Goal: Task Accomplishment & Management: Manage account settings

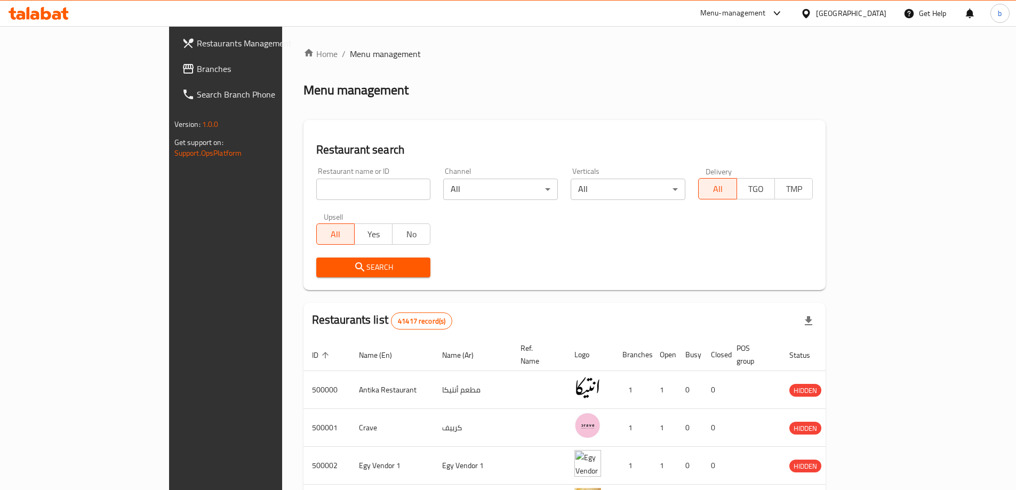
click at [197, 67] on span "Branches" at bounding box center [263, 68] width 133 height 13
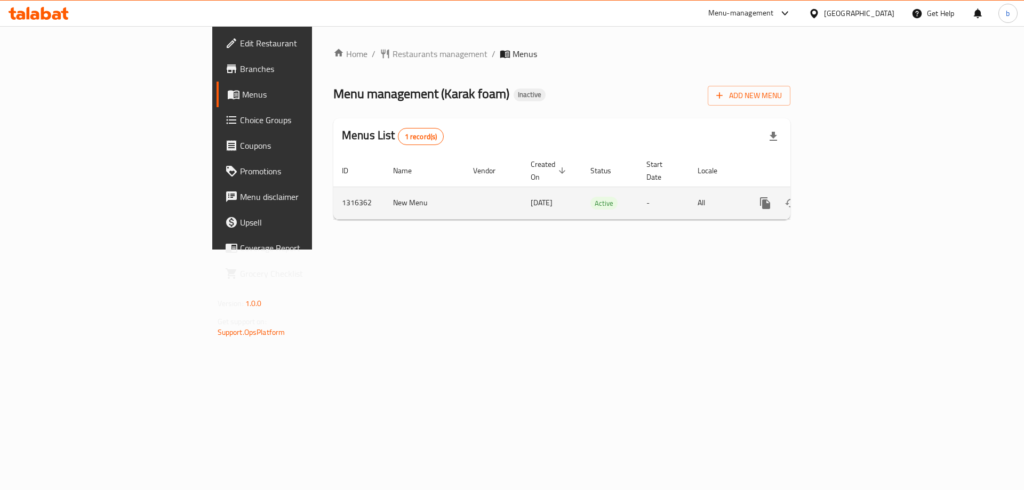
click at [855, 190] on link "enhanced table" at bounding box center [842, 203] width 26 height 26
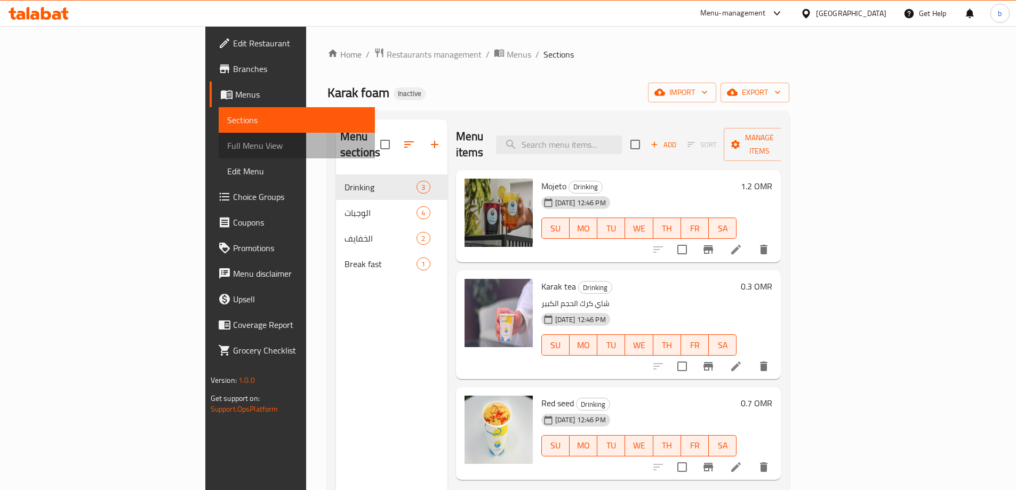
click at [227, 145] on span "Full Menu View" at bounding box center [296, 145] width 139 height 13
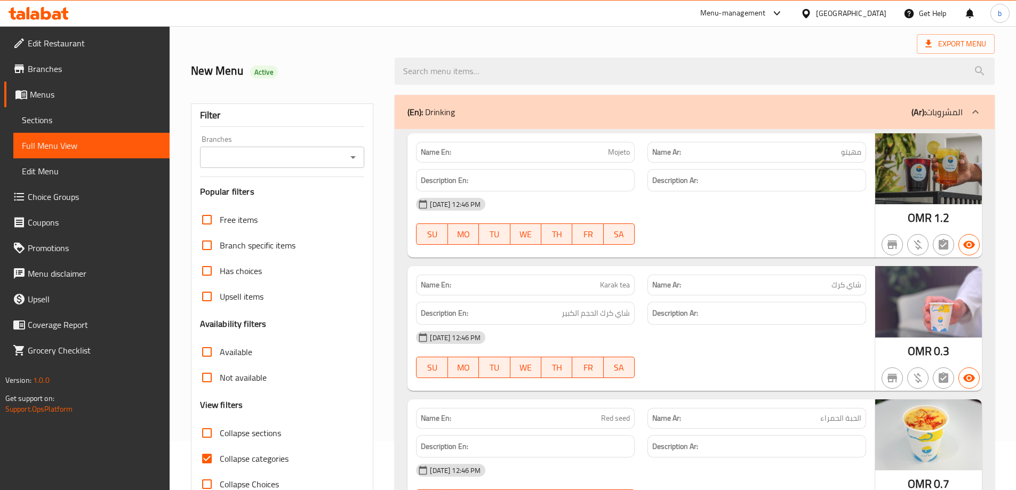
scroll to position [107, 0]
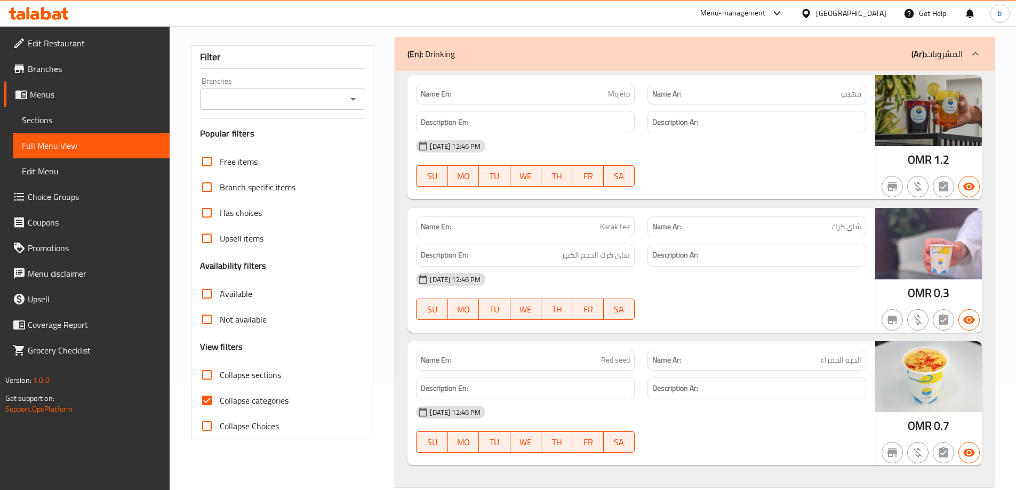
click at [204, 397] on input "Collapse categories" at bounding box center [207, 401] width 26 height 26
checkbox input "false"
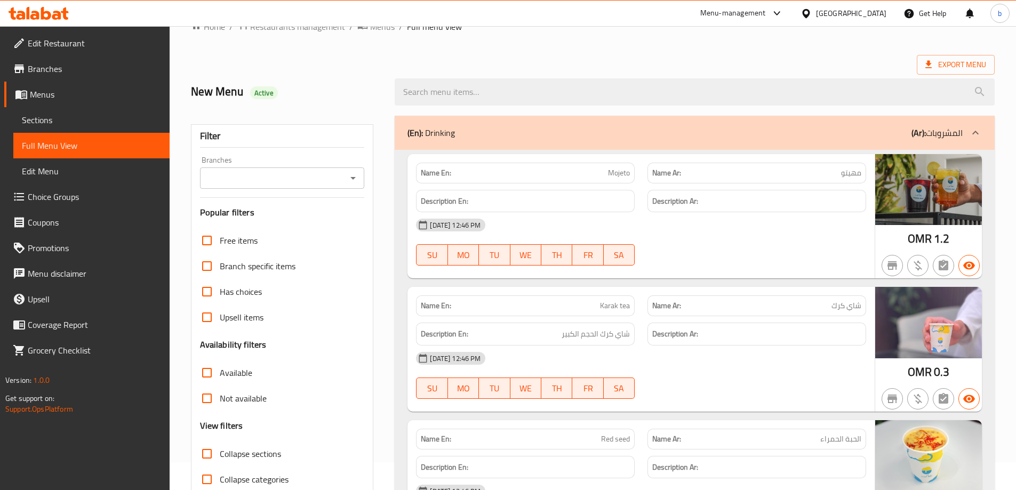
scroll to position [53, 0]
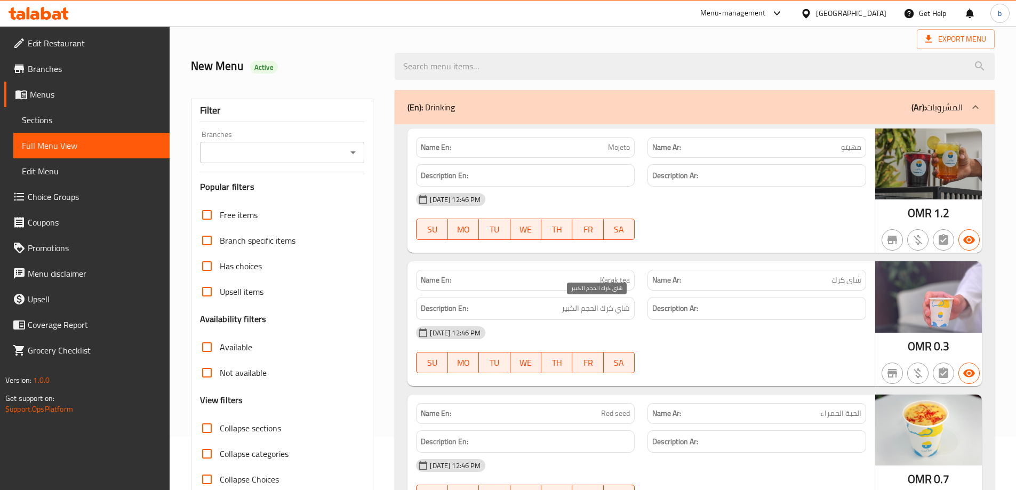
click at [589, 313] on span "شاي كرك الحجم الكبير" at bounding box center [596, 308] width 68 height 13
click at [593, 301] on div "Description En: شاي كرك الحجم الكبير" at bounding box center [525, 308] width 219 height 23
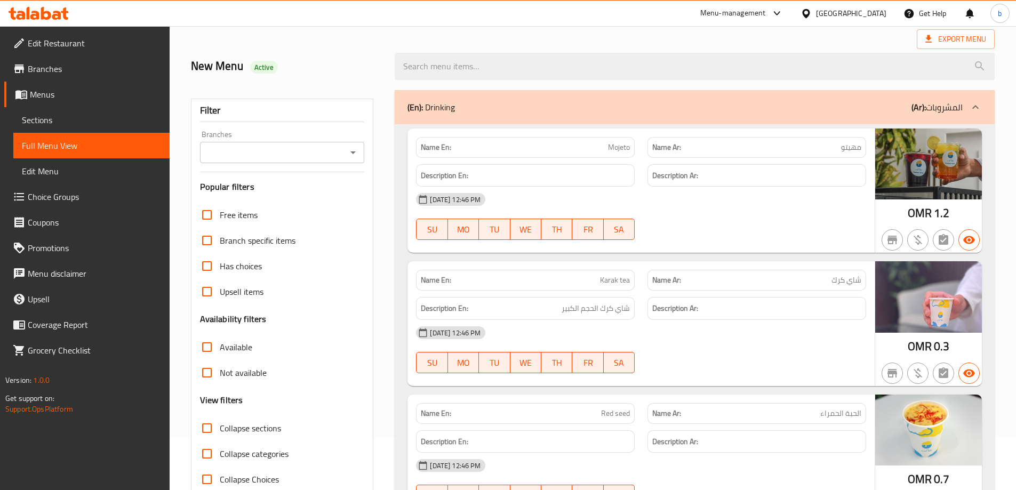
click at [592, 307] on span "شاي كرك الحجم الكبير" at bounding box center [596, 308] width 68 height 13
click at [796, 304] on h6 "Description Ar:" at bounding box center [756, 308] width 209 height 13
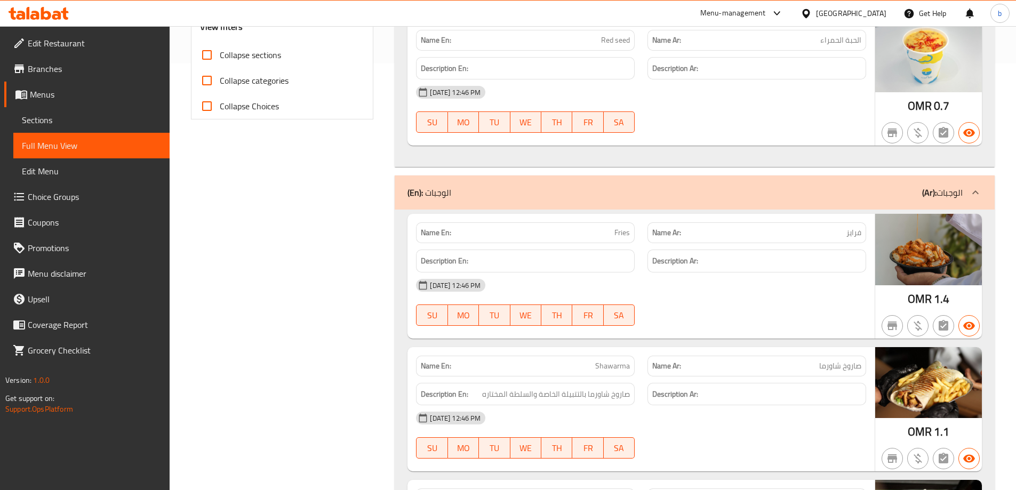
scroll to position [533, 0]
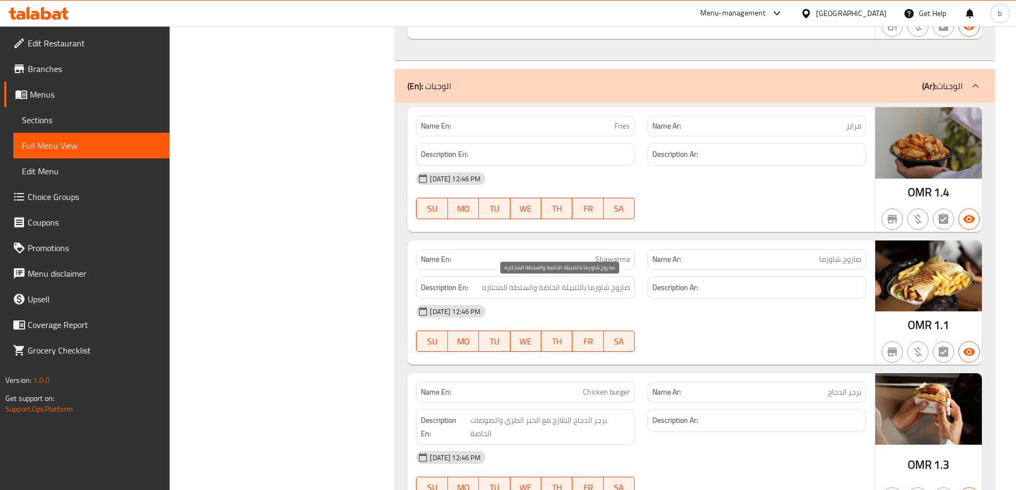
click at [521, 290] on span "صاروخ شاورما بالتتبيلة الخاصة والسلطة المختاره" at bounding box center [556, 287] width 148 height 13
click at [834, 283] on h6 "Description Ar:" at bounding box center [756, 287] width 209 height 13
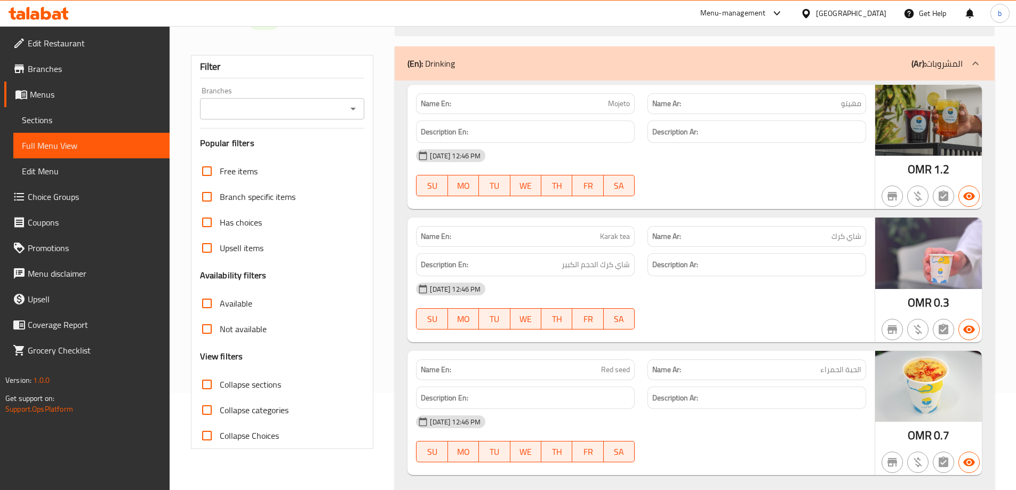
scroll to position [107, 0]
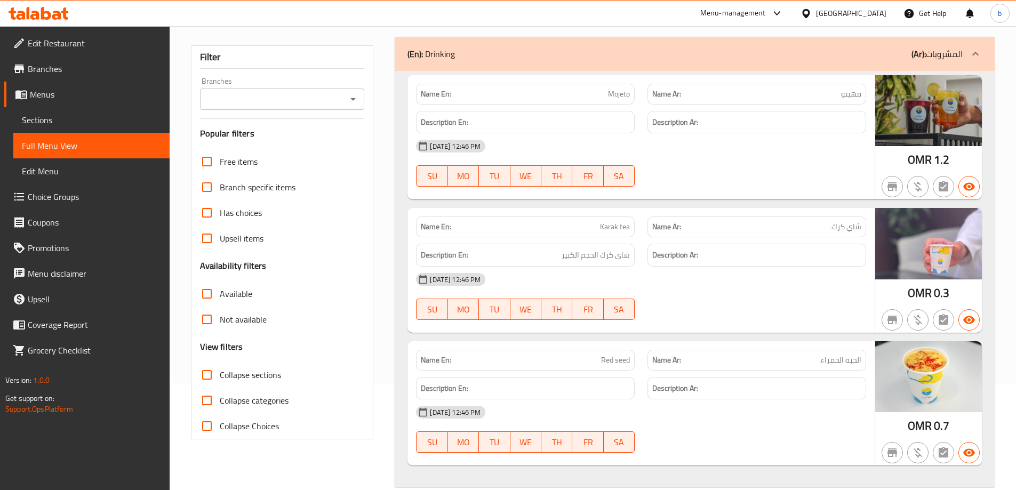
click at [54, 122] on span "Sections" at bounding box center [91, 120] width 139 height 13
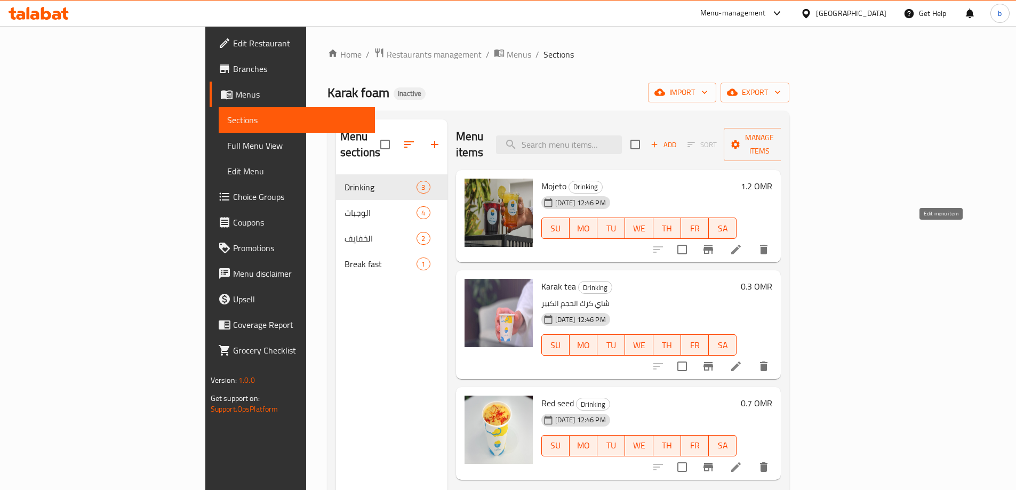
click at [741, 245] on icon at bounding box center [736, 250] width 10 height 10
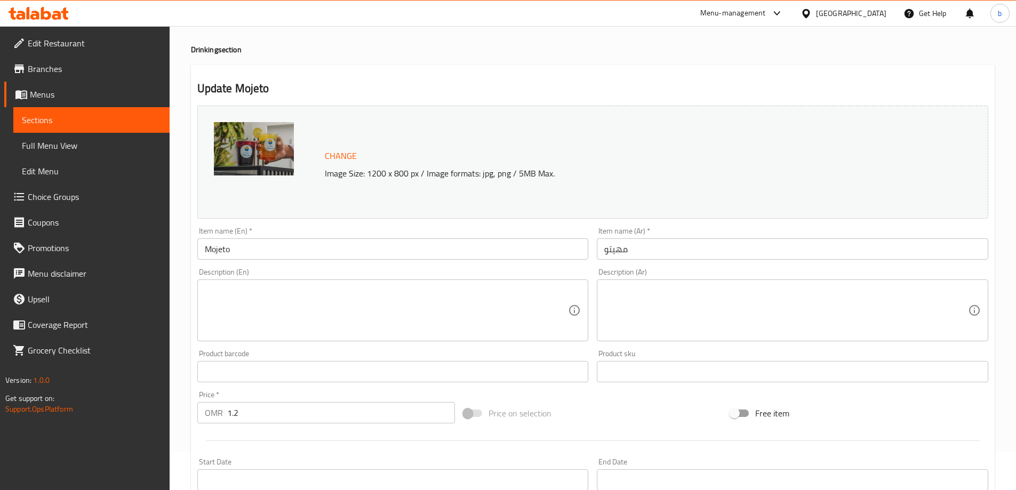
scroll to position [53, 0]
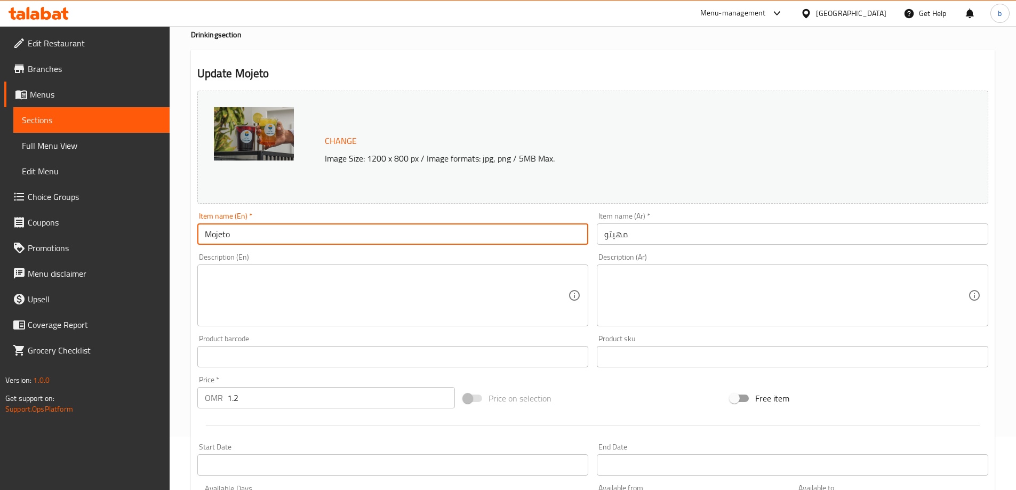
drag, startPoint x: 242, startPoint y: 232, endPoint x: 110, endPoint y: 239, distance: 132.0
click at [110, 239] on div "Edit Restaurant Branches Menus Sections Full Menu View Edit Menu Choice Groups …" at bounding box center [508, 344] width 1016 height 743
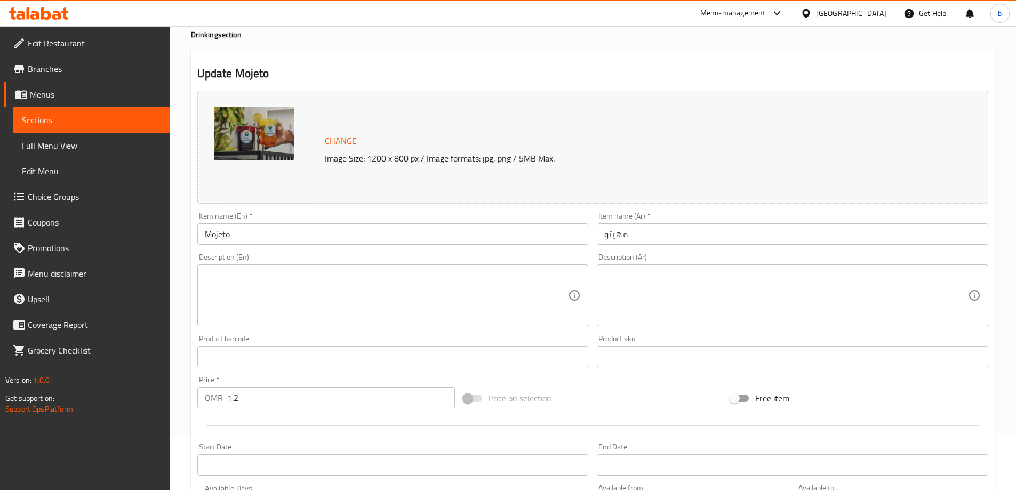
click at [233, 239] on input "Mojeto" at bounding box center [393, 233] width 392 height 21
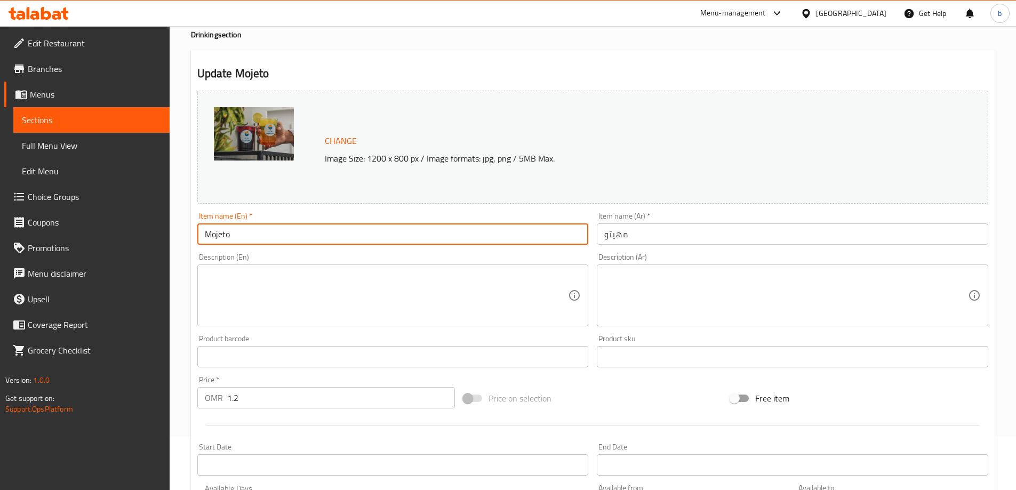
click at [233, 239] on input "Mojeto" at bounding box center [393, 233] width 392 height 21
paste input "i"
type input "Mojito"
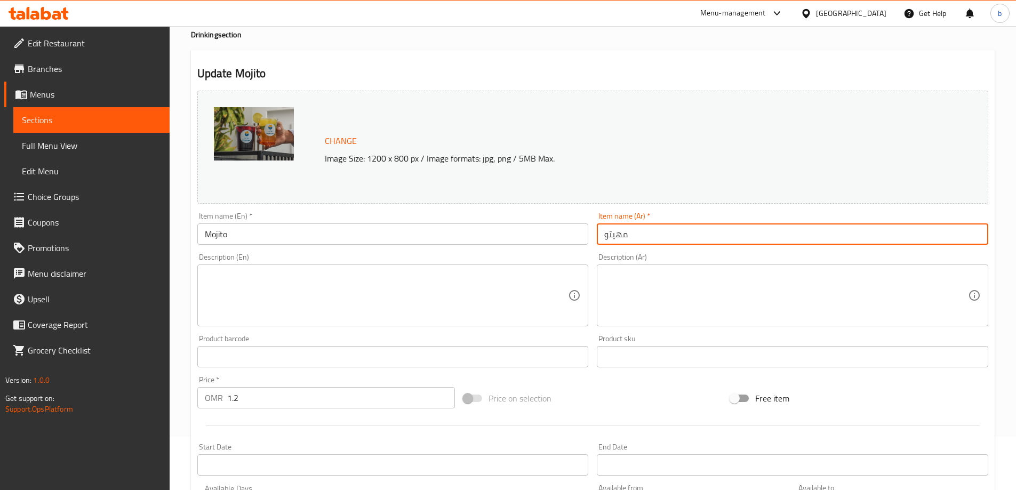
drag, startPoint x: 627, startPoint y: 237, endPoint x: 533, endPoint y: 250, distance: 94.7
click at [533, 250] on div "Change Image Size: 1200 x 800 px / Image formats: jpg, png / 5MB Max. Item name…" at bounding box center [593, 323] width 800 height 475
paste input "Mojito"
type input "Mojito"
drag, startPoint x: 569, startPoint y: 233, endPoint x: 549, endPoint y: 236, distance: 20.5
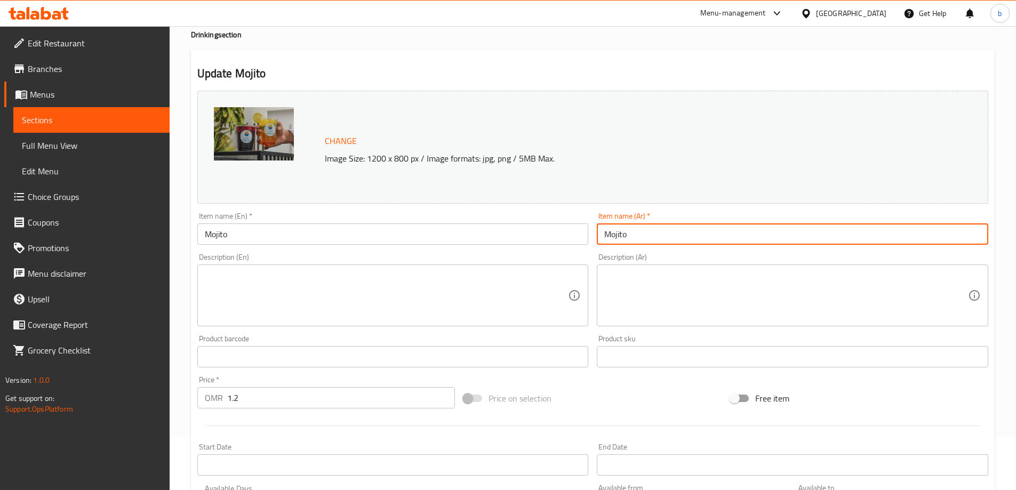
click at [549, 236] on div "Change Image Size: 1200 x 800 px / Image formats: jpg, png / 5MB Max. Item name…" at bounding box center [593, 323] width 800 height 475
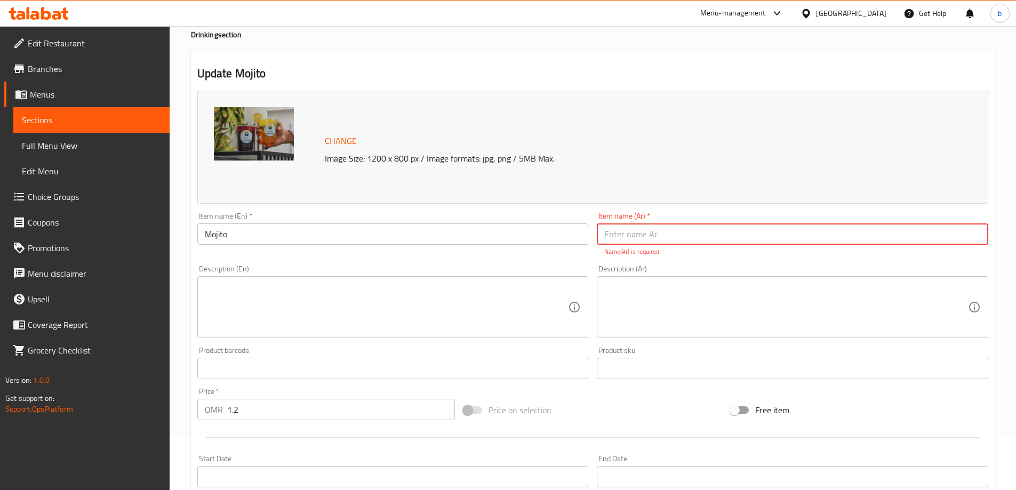
click at [698, 241] on input "text" at bounding box center [793, 233] width 392 height 21
paste input "ر"
click at [651, 243] on input "text" at bounding box center [793, 233] width 392 height 21
type input "ر"
click at [632, 231] on input "text" at bounding box center [793, 233] width 392 height 21
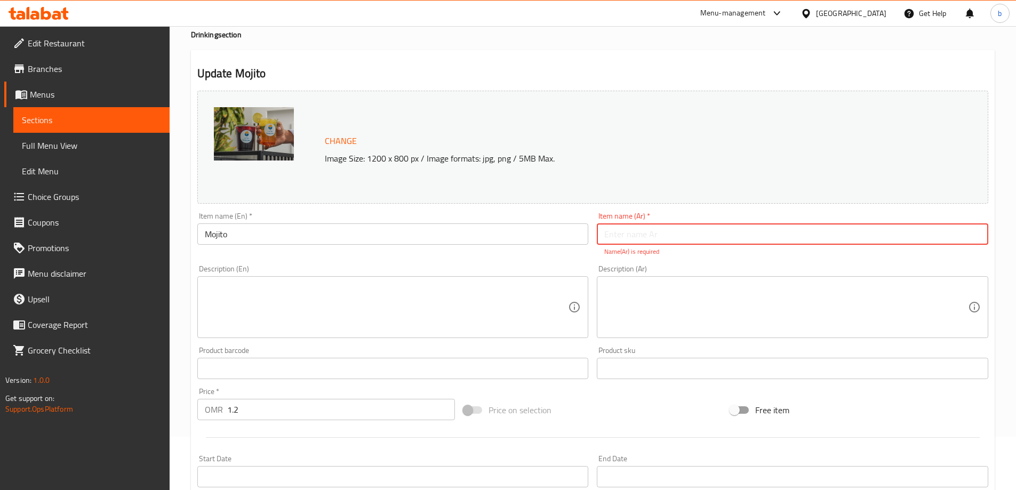
paste input "ر"
click at [633, 231] on input "text" at bounding box center [793, 233] width 392 height 21
type input "ر"
click at [630, 235] on input "text" at bounding box center [793, 233] width 392 height 21
paste input "موهيتو"
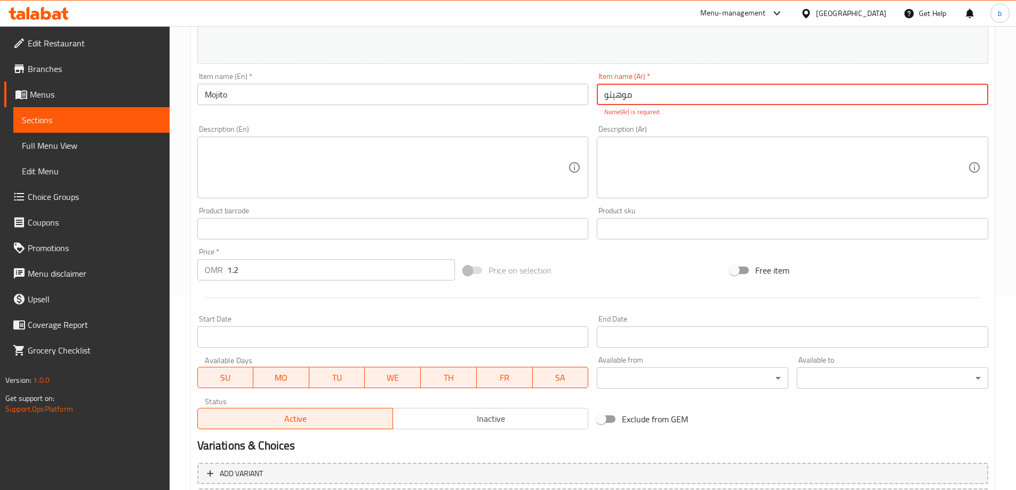
scroll to position [291, 0]
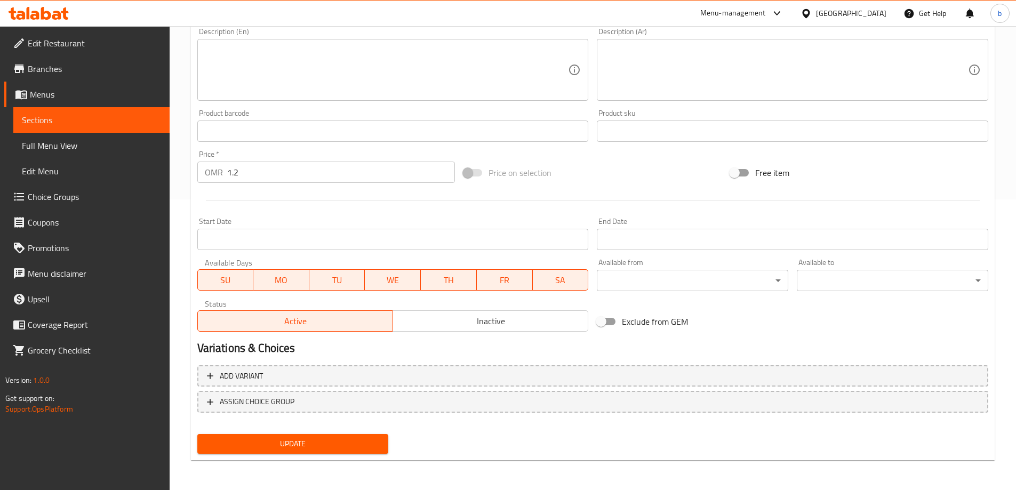
type input "موهيتو"
click at [317, 446] on span "Update" at bounding box center [293, 443] width 174 height 13
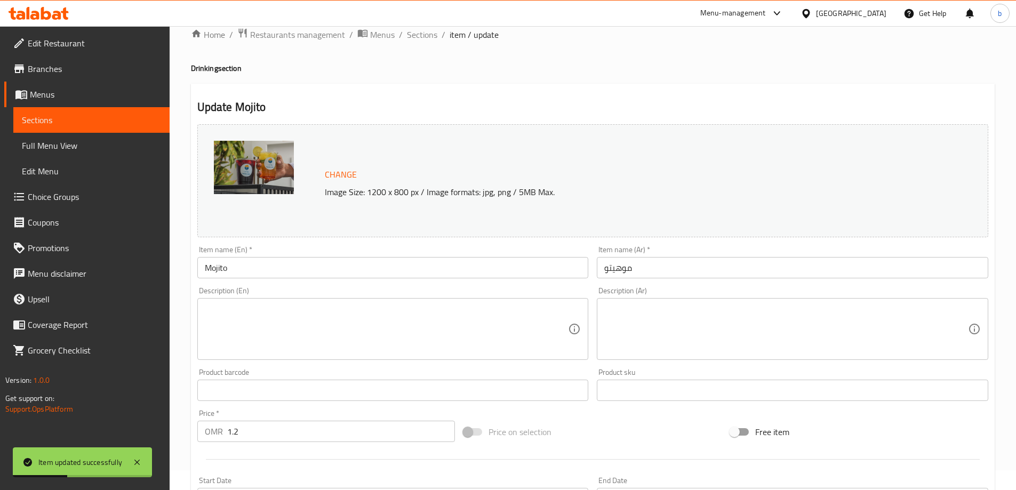
scroll to position [53, 0]
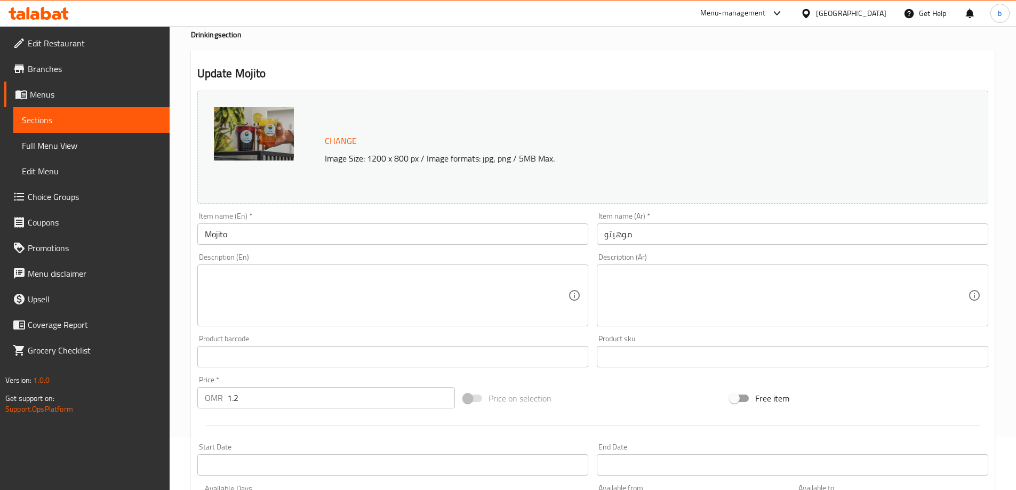
click at [63, 122] on span "Sections" at bounding box center [91, 120] width 139 height 13
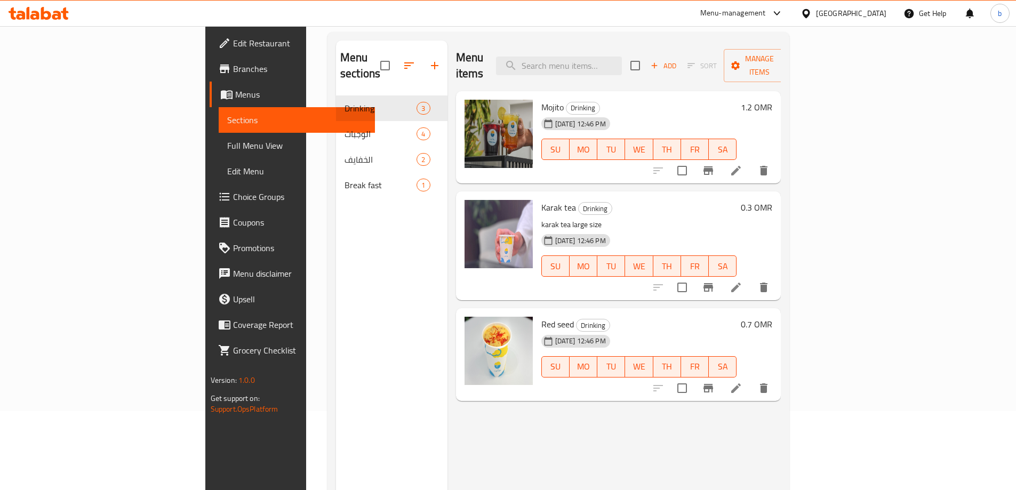
scroll to position [149, 0]
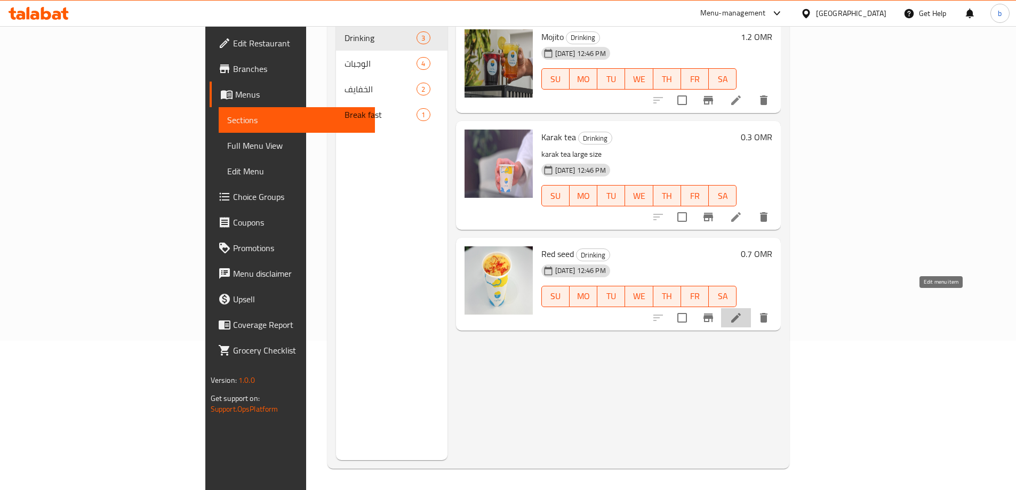
click at [743, 312] on icon at bounding box center [736, 318] width 13 height 13
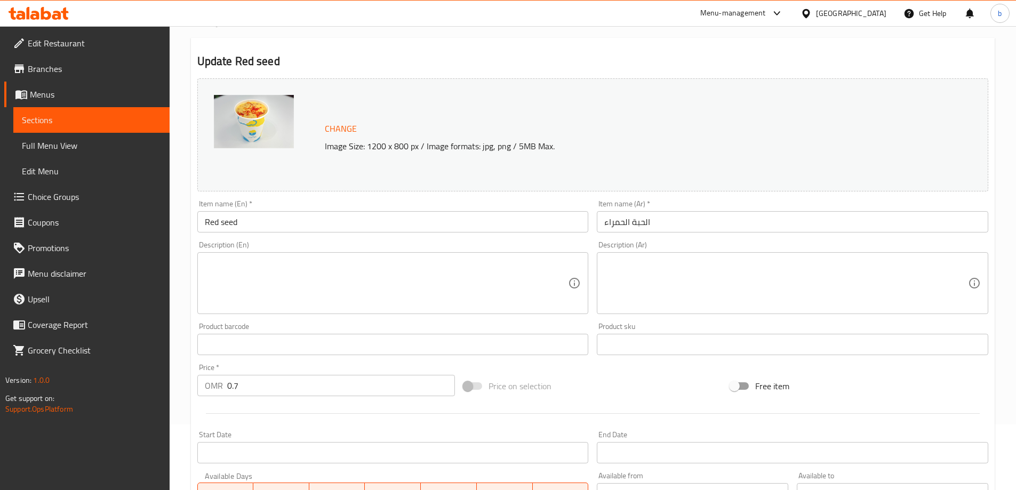
scroll to position [279, 0]
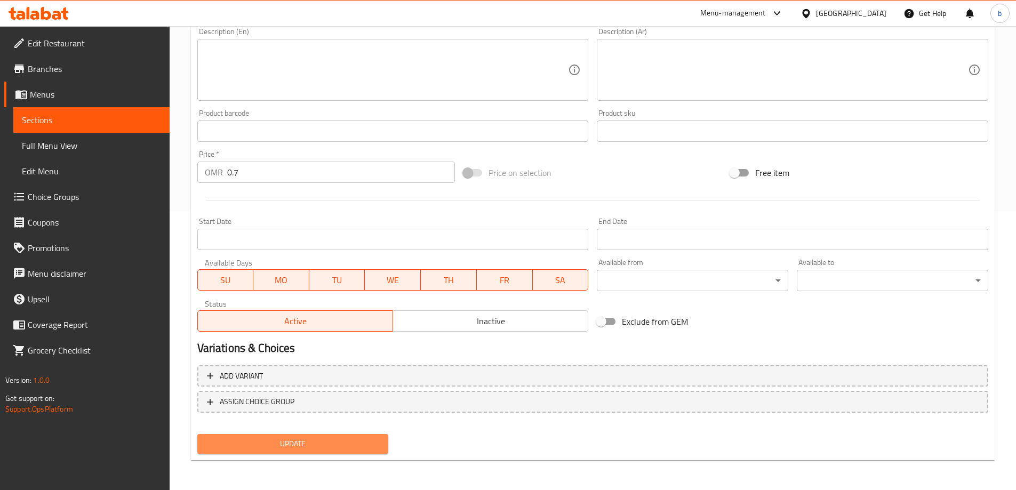
click at [299, 444] on span "Update" at bounding box center [293, 443] width 174 height 13
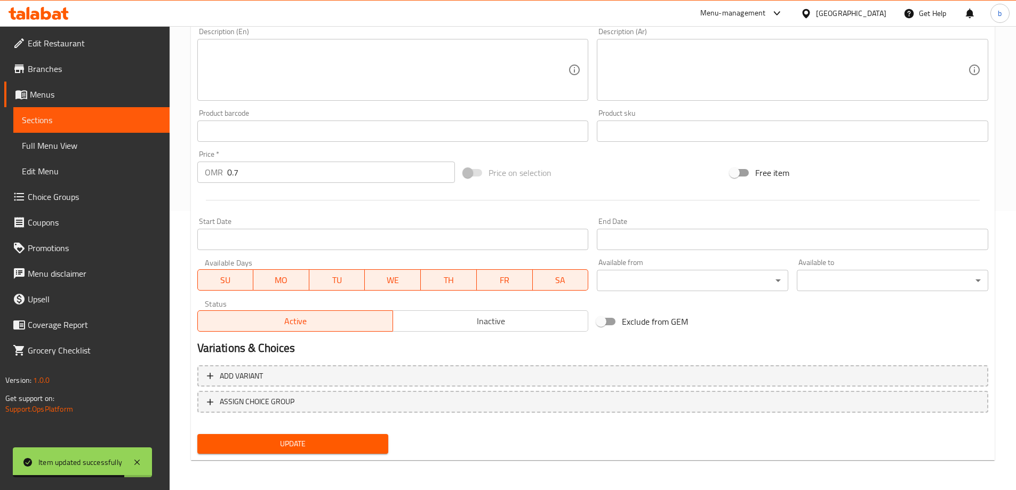
click at [54, 119] on span "Sections" at bounding box center [91, 120] width 139 height 13
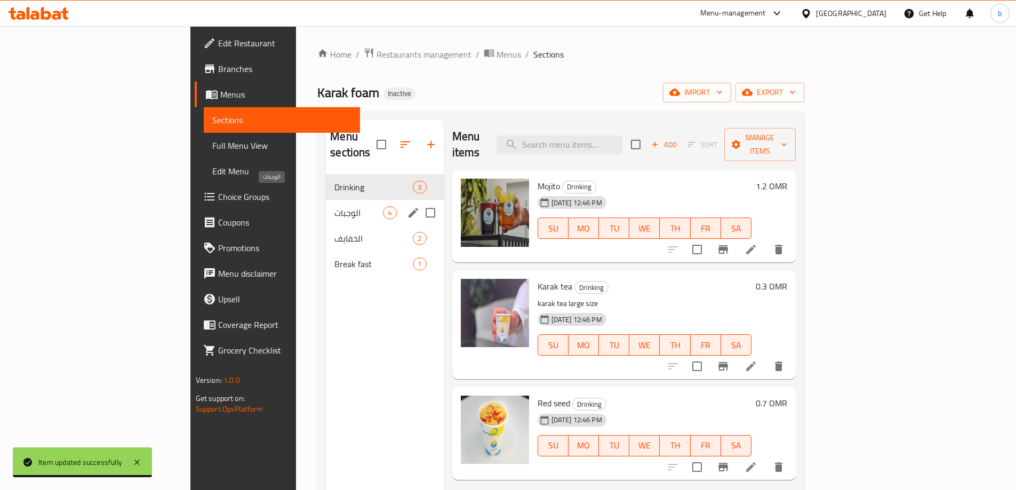
click at [334, 206] on span "الوجبات" at bounding box center [358, 212] width 49 height 13
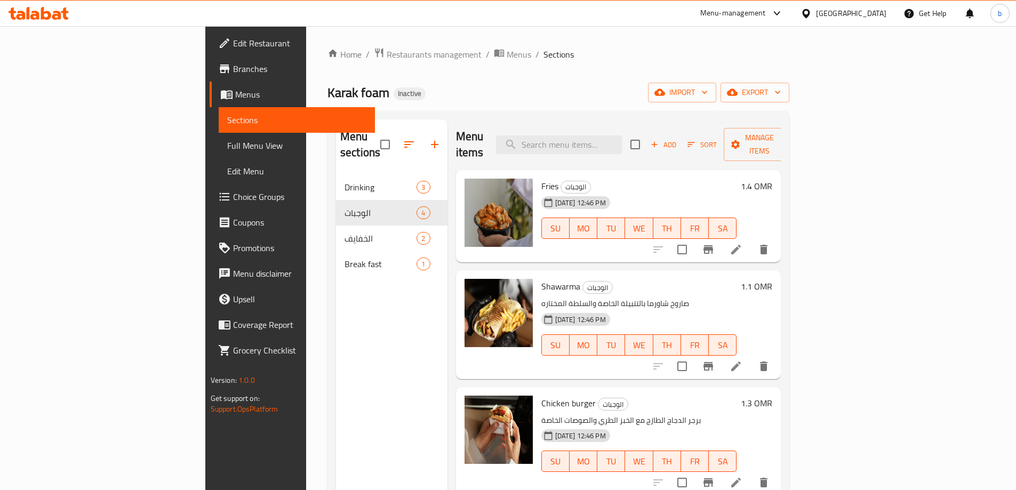
click at [751, 240] on li at bounding box center [736, 249] width 30 height 19
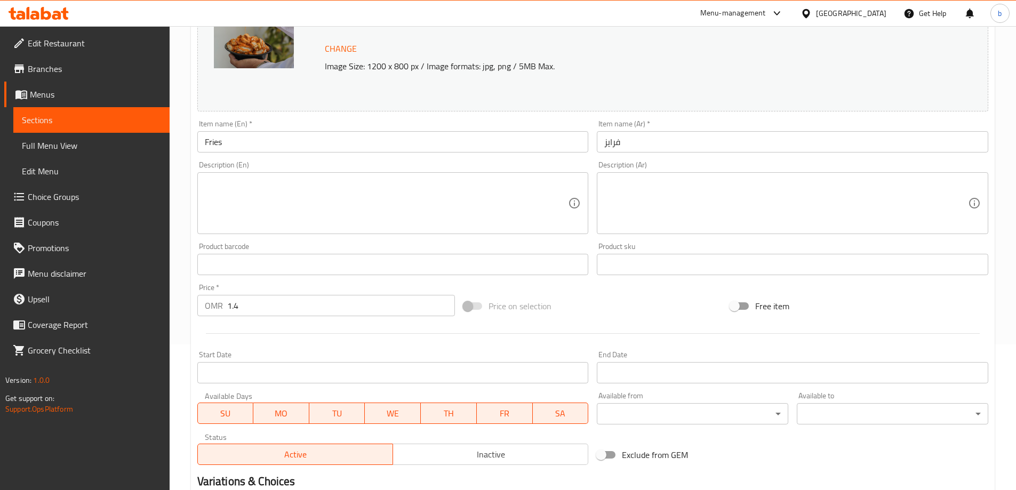
scroll to position [279, 0]
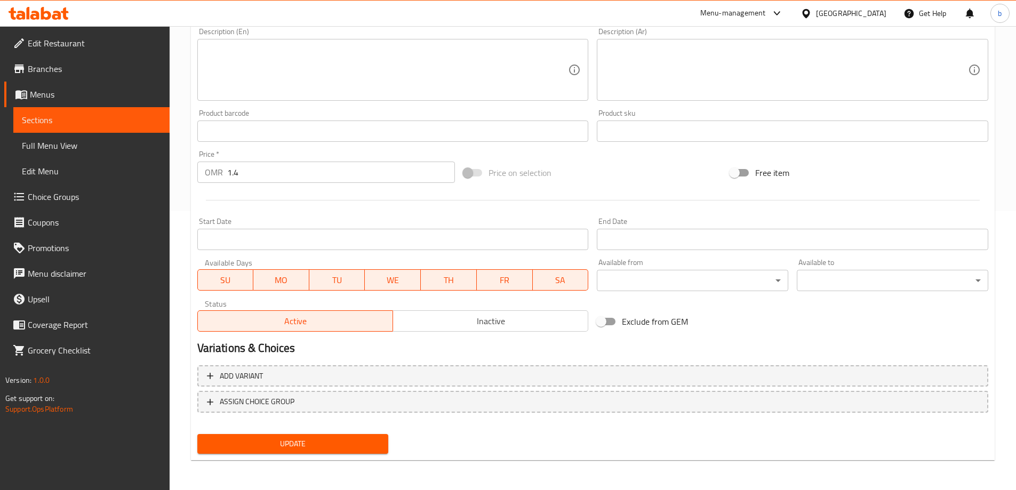
click at [266, 444] on span "Update" at bounding box center [293, 443] width 174 height 13
click at [82, 123] on span "Sections" at bounding box center [91, 120] width 139 height 13
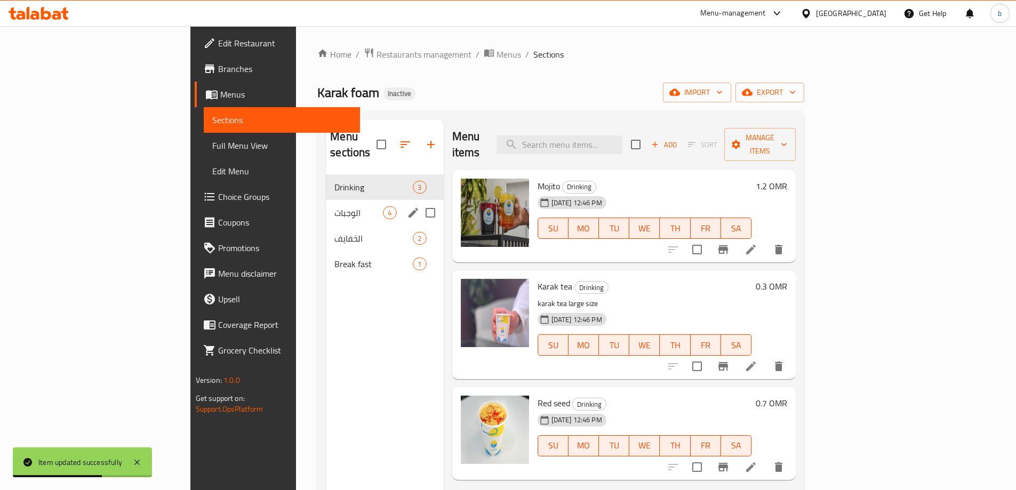
click at [355, 200] on div "الوجبات 4" at bounding box center [384, 213] width 117 height 26
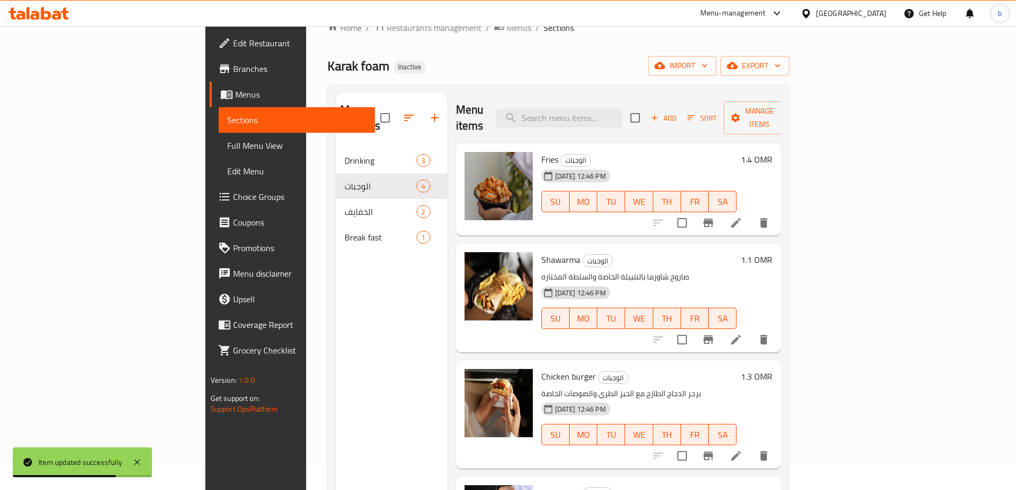
scroll to position [53, 0]
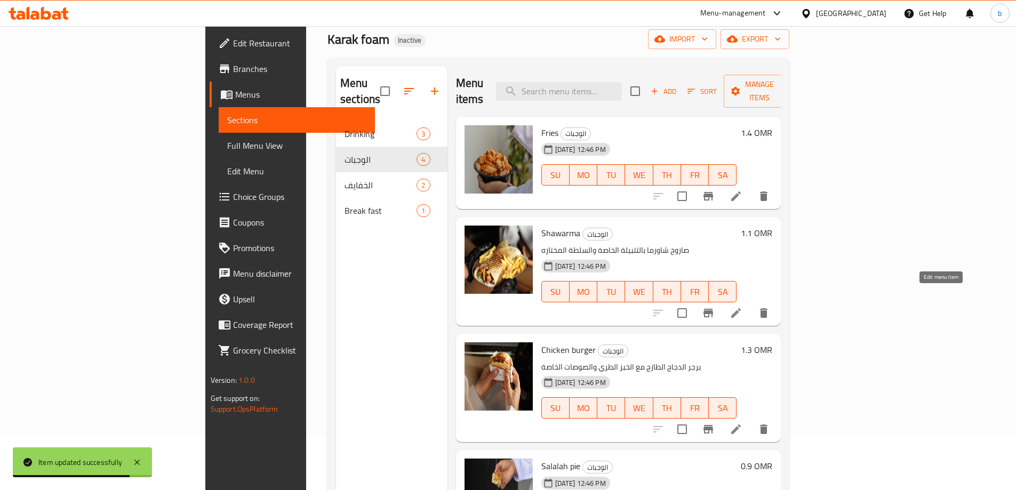
click at [741, 308] on icon at bounding box center [736, 313] width 10 height 10
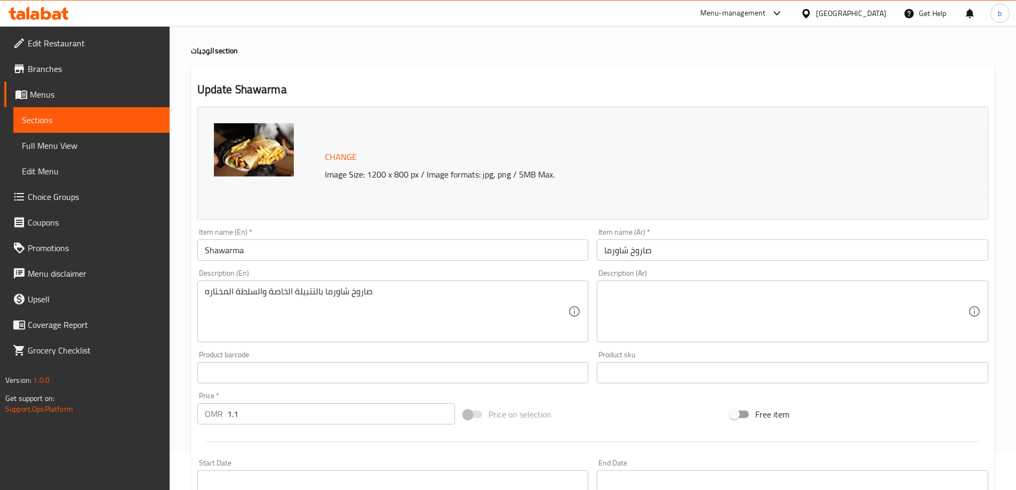
scroll to position [53, 0]
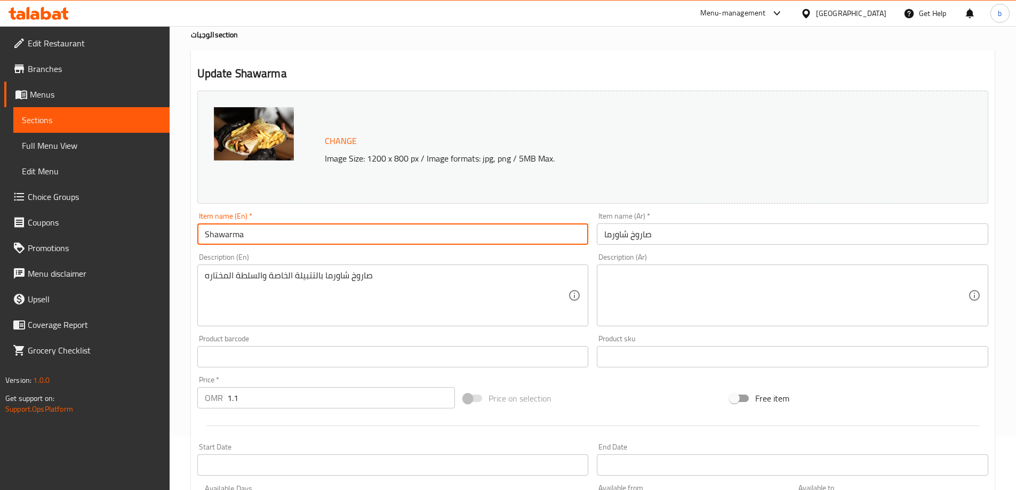
click at [321, 230] on input "Shawarma" at bounding box center [393, 233] width 392 height 21
type input "Shawarma sarookh"
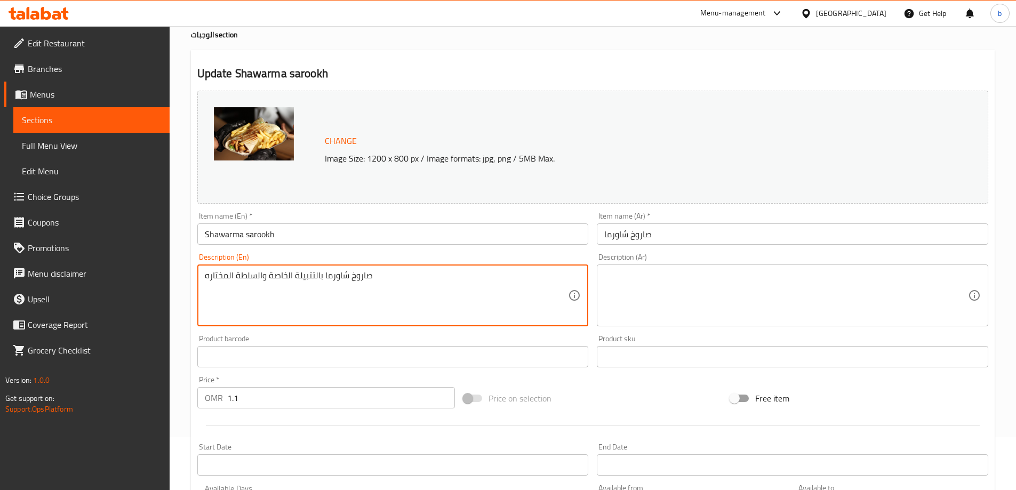
drag, startPoint x: 390, startPoint y: 278, endPoint x: 50, endPoint y: 290, distance: 341.0
paste textarea "اي كرك الحجم الكبير"
type textarea "صاروخ شاورما بالتتبيلة الخاصة والسلطة المختاره"
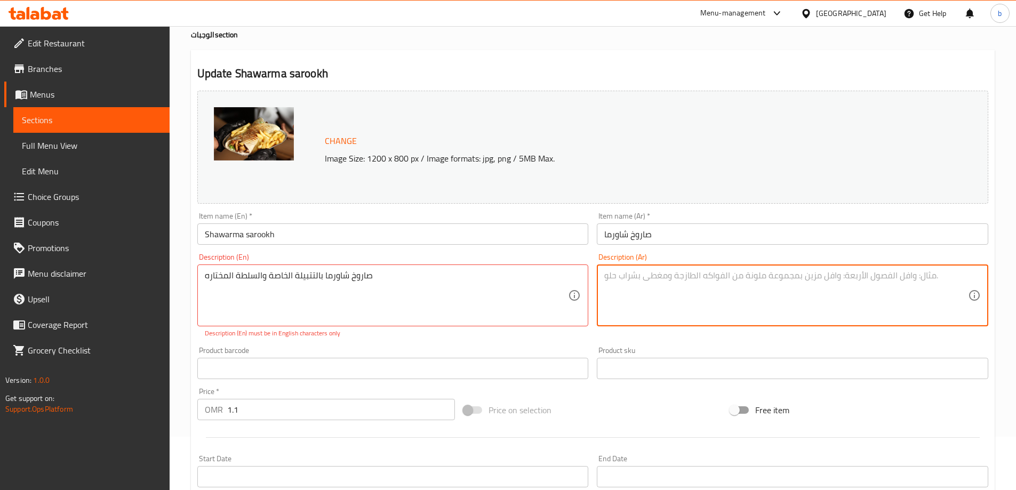
click at [651, 287] on textarea at bounding box center [786, 295] width 364 height 51
paste textarea "صاروخ شاورما بالتتبيلة الخاصة والسلطة المختاره"
type textarea "صاروخ شاورما بالتتبيلة الخاصة والسلطة المختاره"
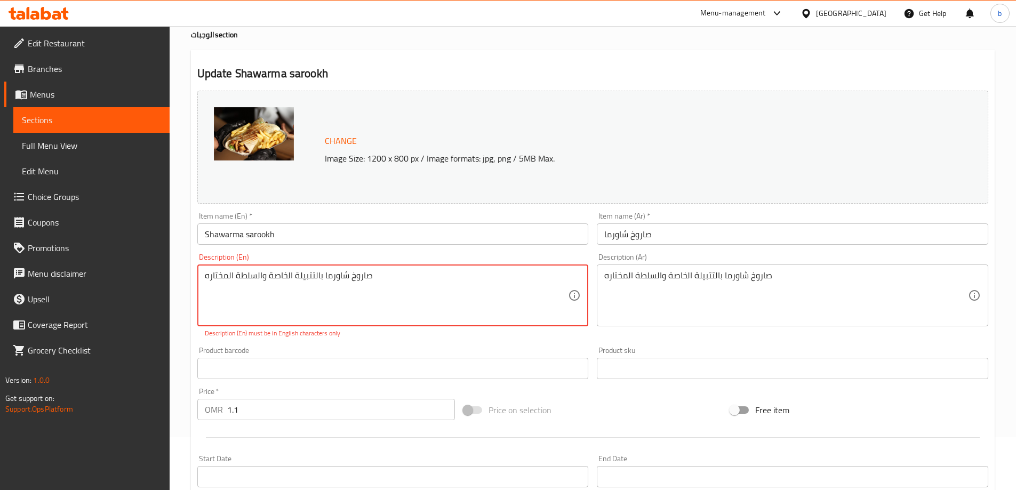
drag, startPoint x: 389, startPoint y: 276, endPoint x: 0, endPoint y: 276, distance: 388.9
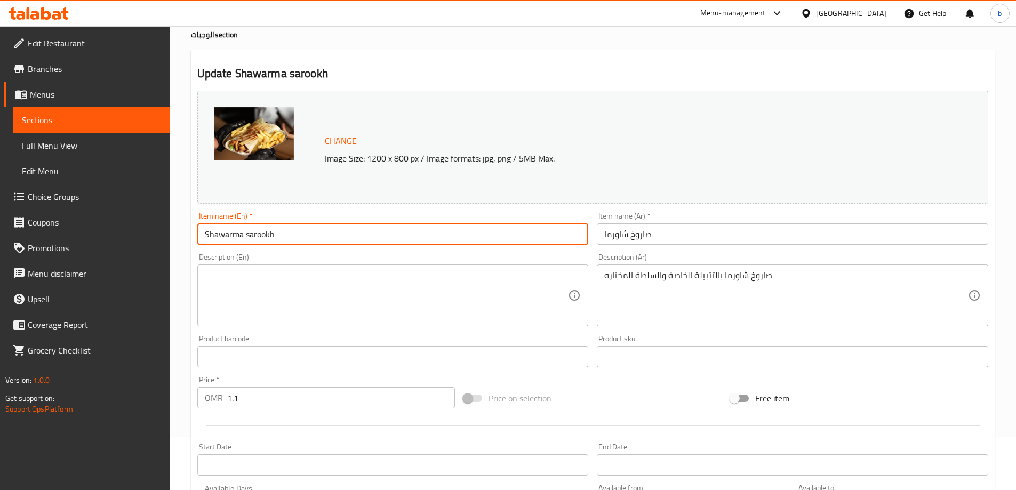
drag, startPoint x: 276, startPoint y: 234, endPoint x: 106, endPoint y: 234, distance: 170.2
click at [106, 234] on div "Edit Restaurant Branches Menus Sections Full Menu View Edit Menu Choice Groups …" at bounding box center [508, 344] width 1016 height 743
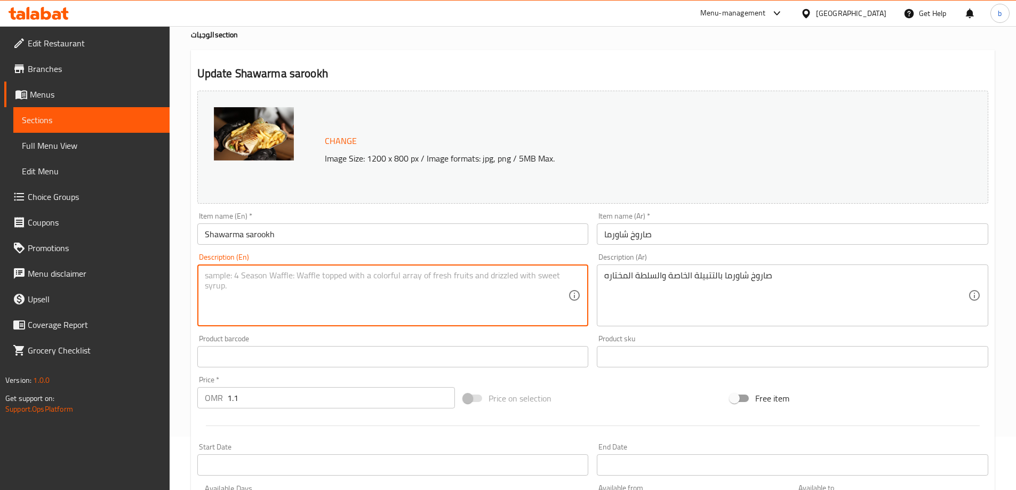
click at [276, 289] on textarea at bounding box center [387, 295] width 364 height 51
paste textarea "Shawarma sarookh"
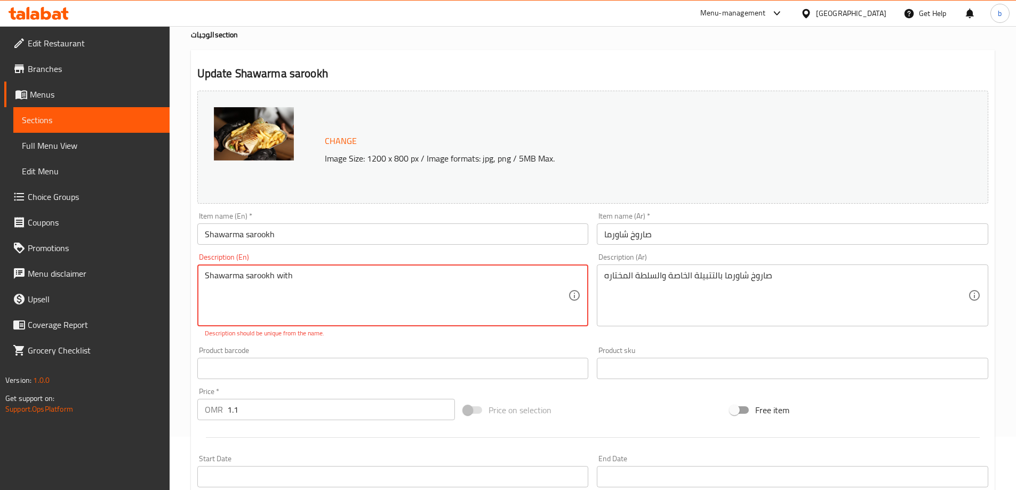
paste textarea "marinade"
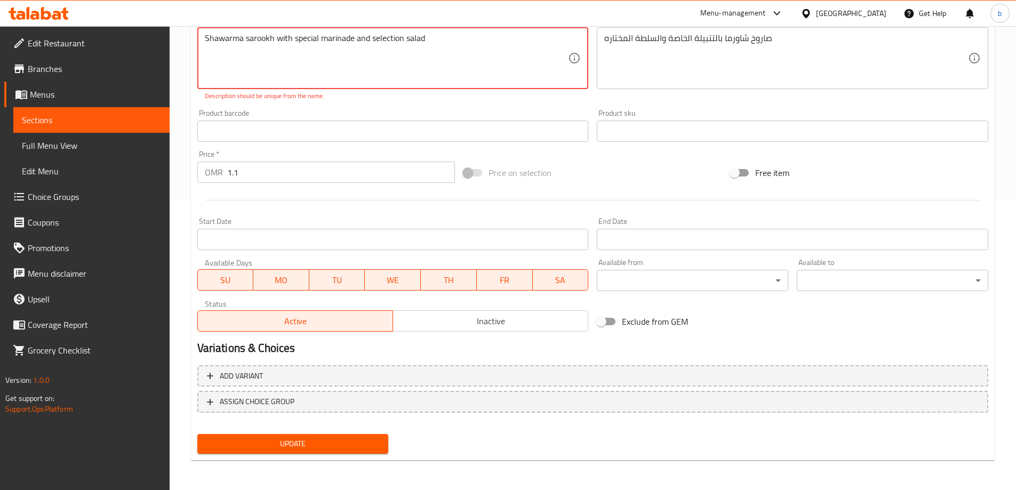
type textarea "Shawarma sarookh with special marinade and selection salad"
click at [322, 441] on span "Update" at bounding box center [293, 443] width 174 height 13
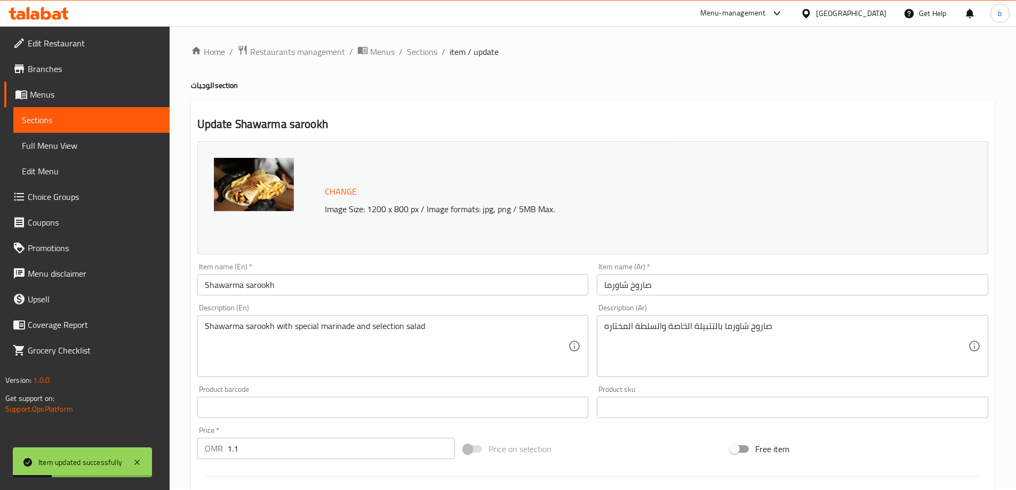
scroll to position [0, 0]
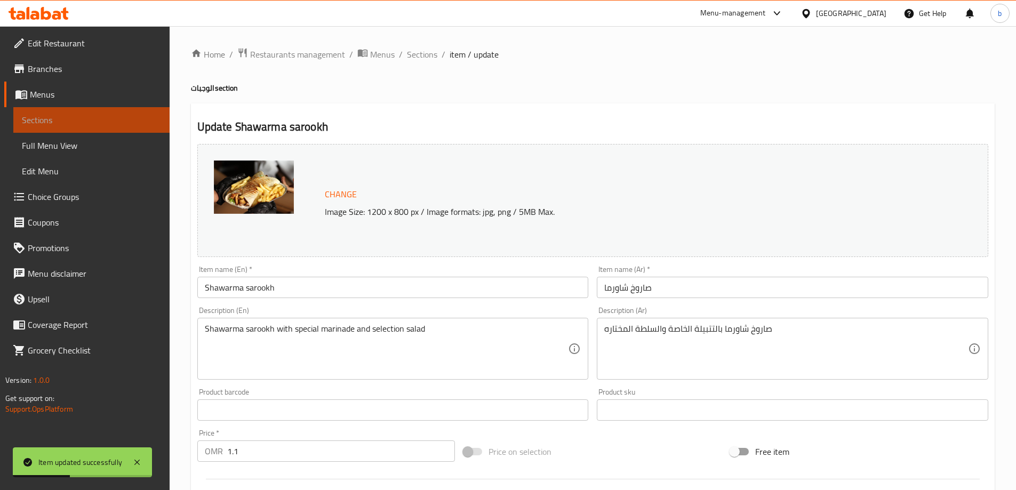
click at [65, 121] on span "Sections" at bounding box center [91, 120] width 139 height 13
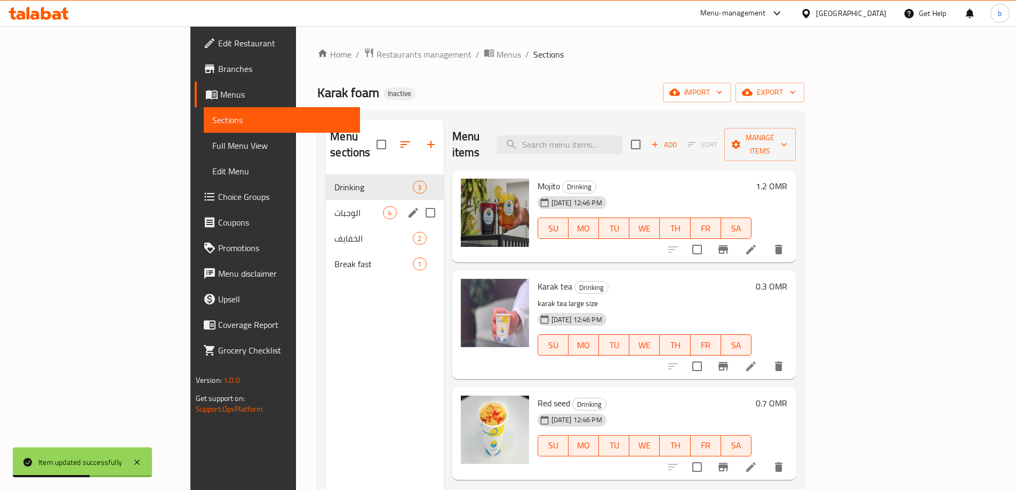
click at [334, 206] on span "الوجبات" at bounding box center [358, 212] width 49 height 13
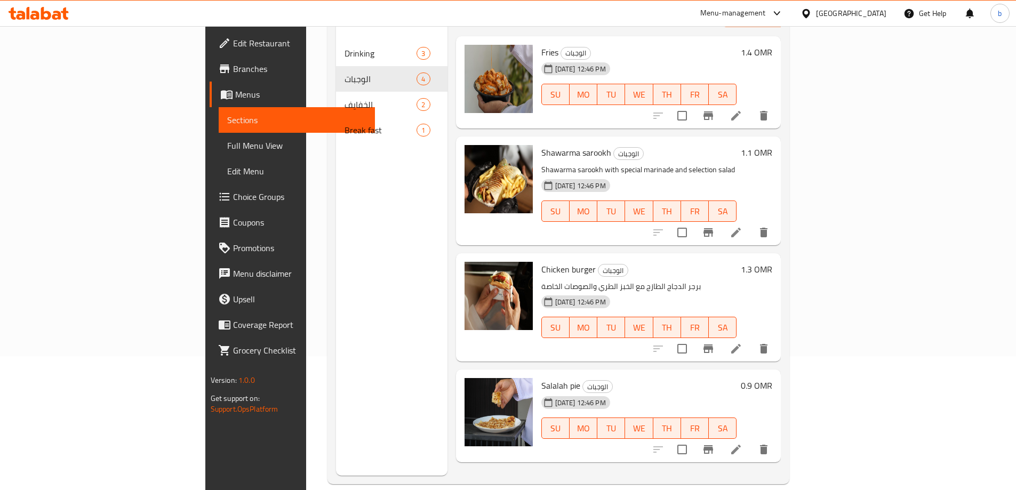
scroll to position [149, 0]
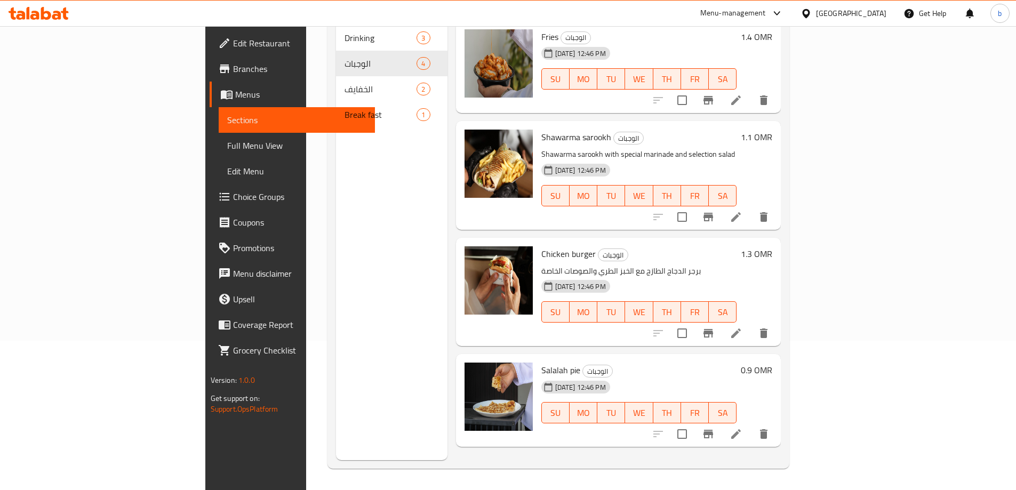
click at [741, 329] on icon at bounding box center [736, 334] width 10 height 10
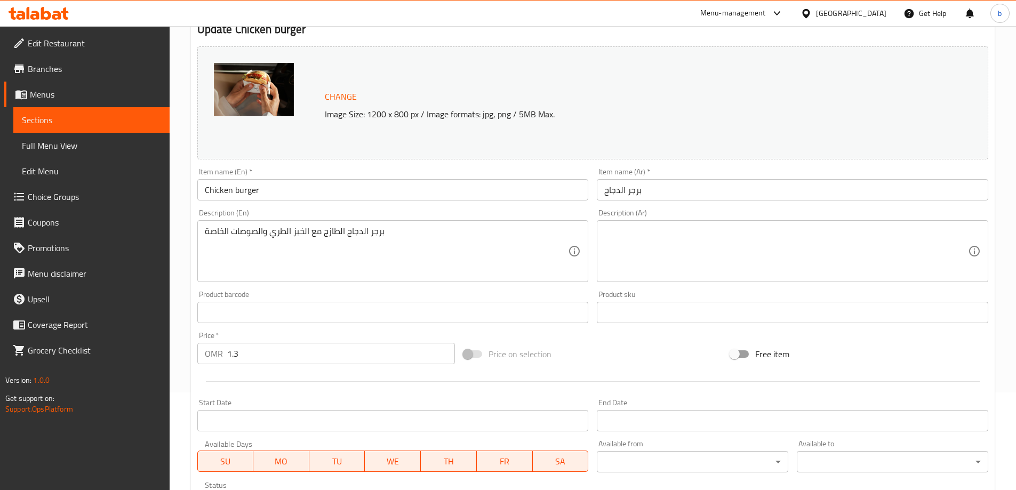
scroll to position [107, 0]
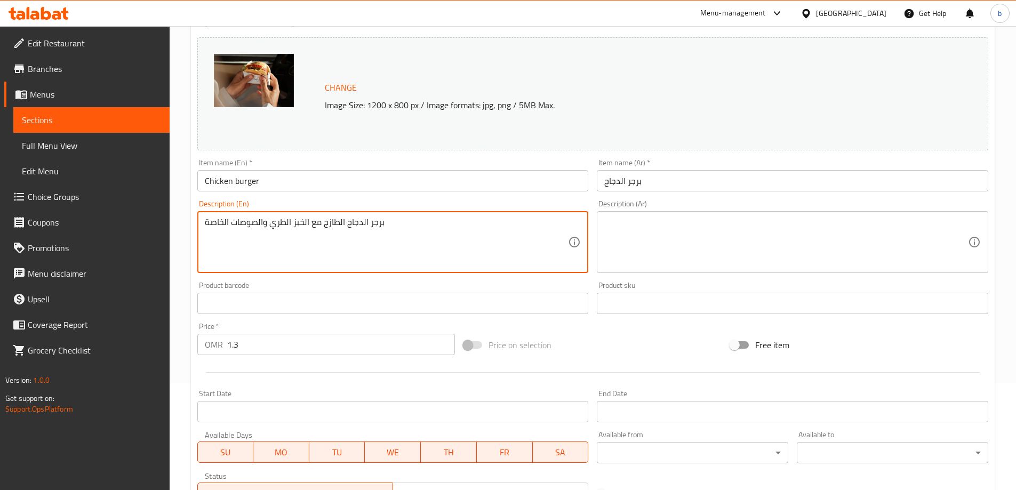
drag, startPoint x: 385, startPoint y: 223, endPoint x: 89, endPoint y: 235, distance: 295.7
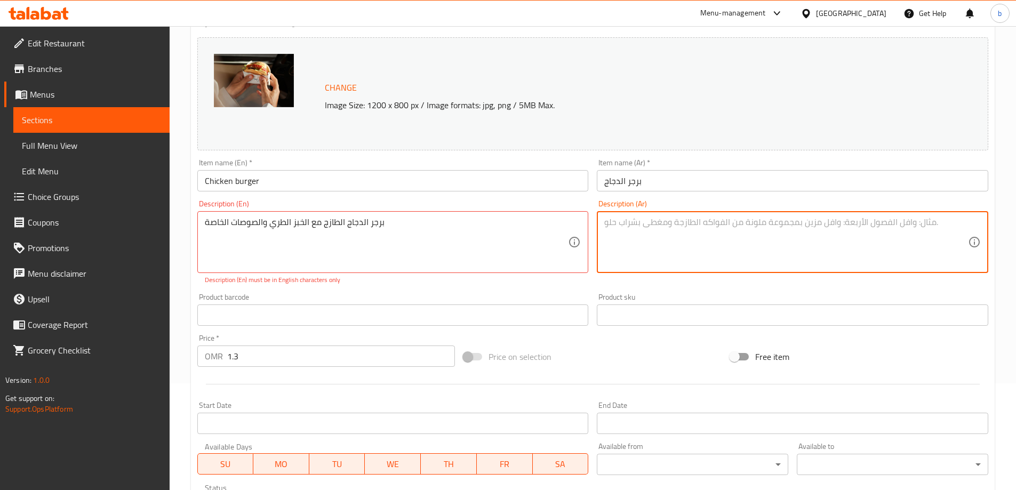
click at [701, 222] on textarea at bounding box center [786, 242] width 364 height 51
paste textarea "برجر الدجاج الطازج مع الخبز الطري والصوصات الخاصة"
type textarea "برجر الدجاج الطازج مع الخبز الطري والصوصات الخاصة"
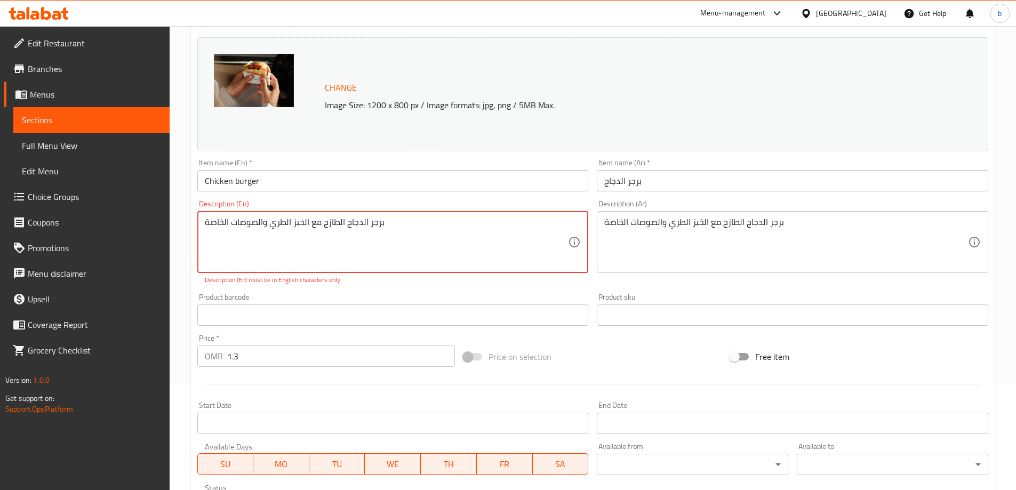
drag, startPoint x: 410, startPoint y: 224, endPoint x: 42, endPoint y: 220, distance: 368.6
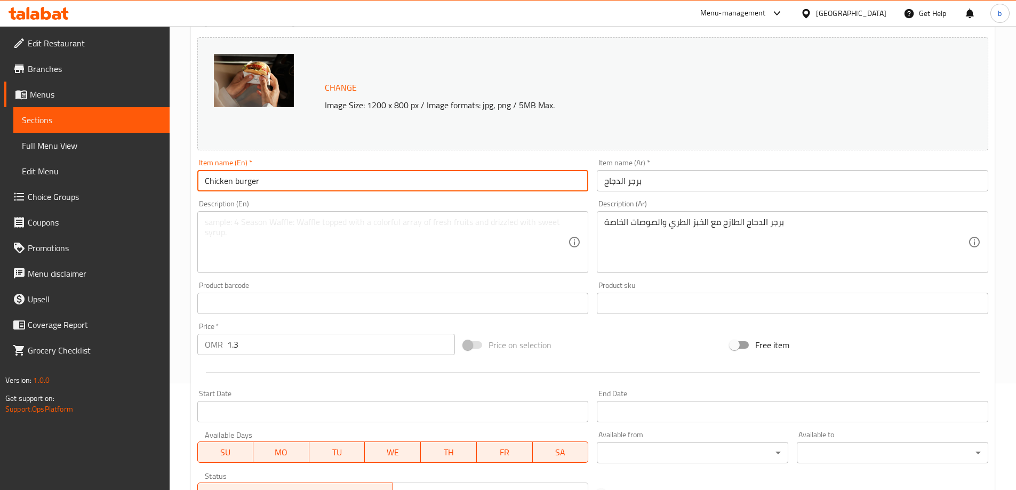
drag, startPoint x: 275, startPoint y: 176, endPoint x: 111, endPoint y: 187, distance: 163.6
click at [111, 187] on div "Edit Restaurant Branches Menus Sections Full Menu View Edit Menu Choice Groups …" at bounding box center [508, 290] width 1016 height 743
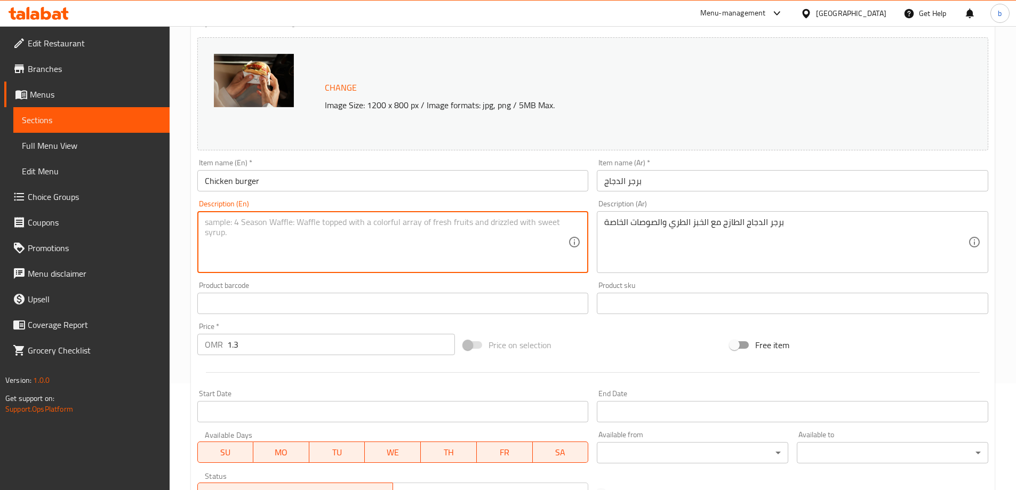
click at [238, 237] on textarea at bounding box center [387, 242] width 364 height 51
paste textarea "Chicken burger"
click at [205, 223] on textarea "Chicken burger" at bounding box center [387, 242] width 364 height 51
click at [302, 231] on textarea "fresh Chicken burger" at bounding box center [387, 242] width 364 height 51
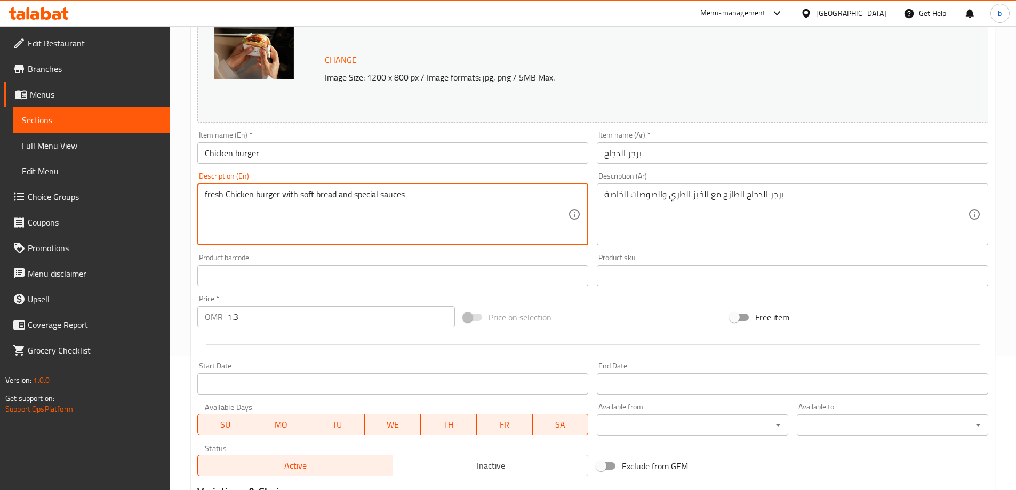
scroll to position [160, 0]
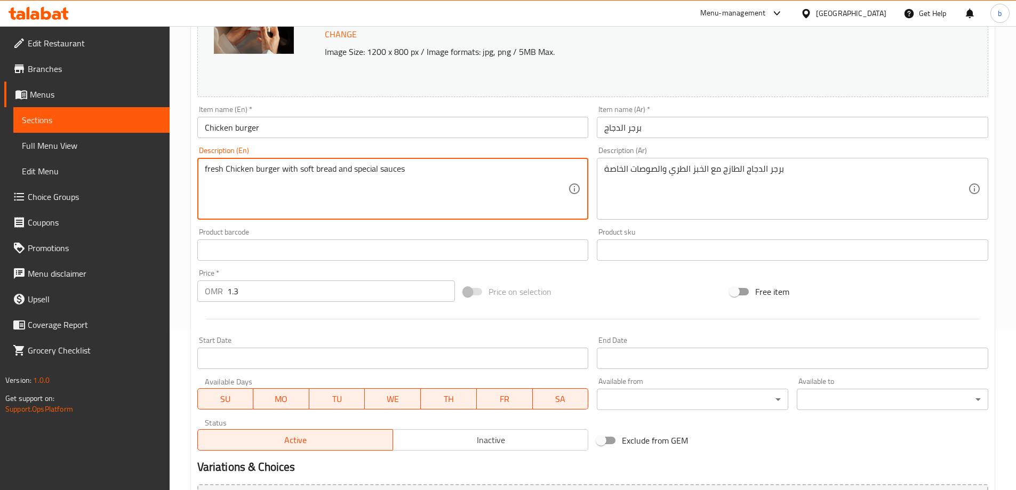
type textarea "fresh Chicken burger with soft bread and special sauces"
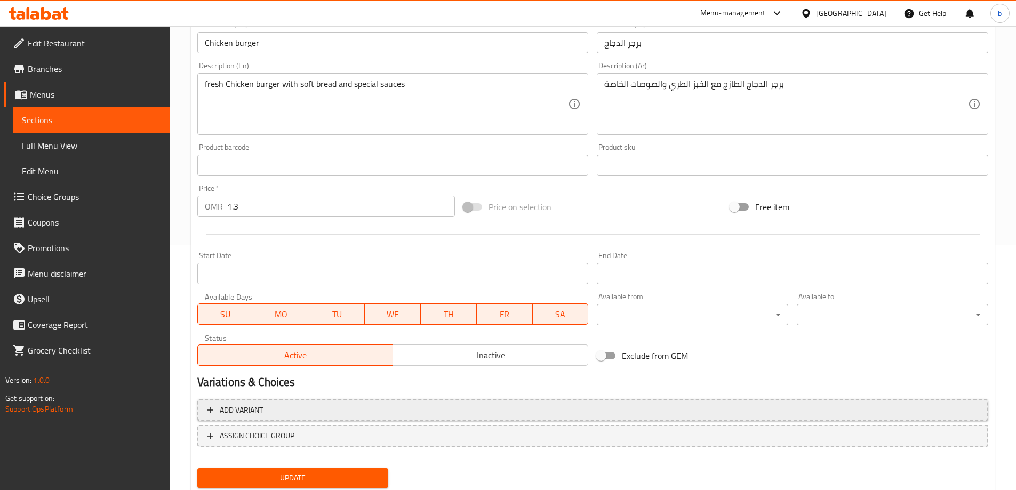
scroll to position [279, 0]
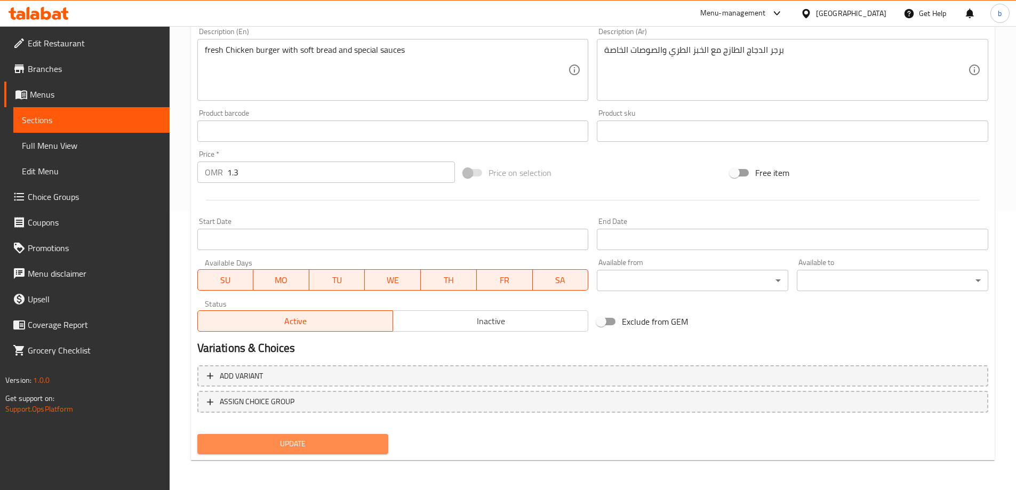
click at [298, 438] on span "Update" at bounding box center [293, 443] width 174 height 13
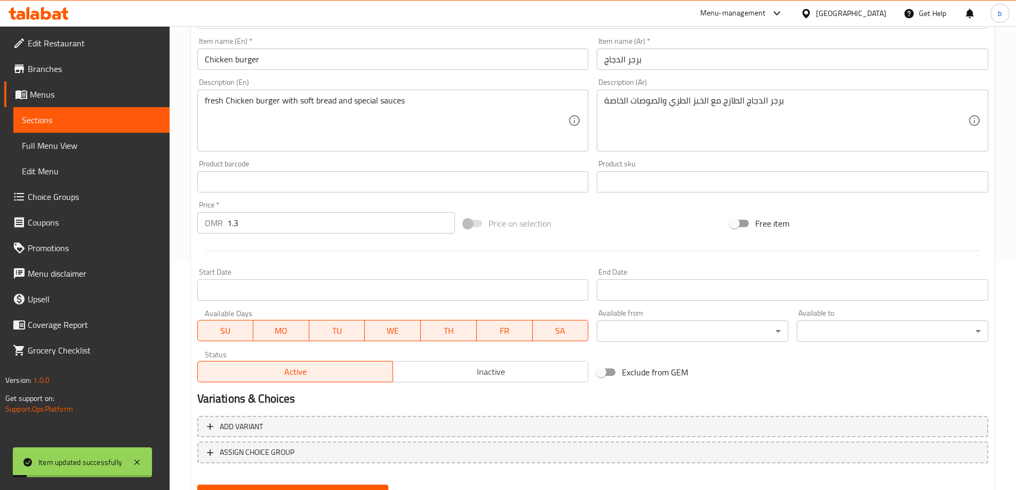
scroll to position [172, 0]
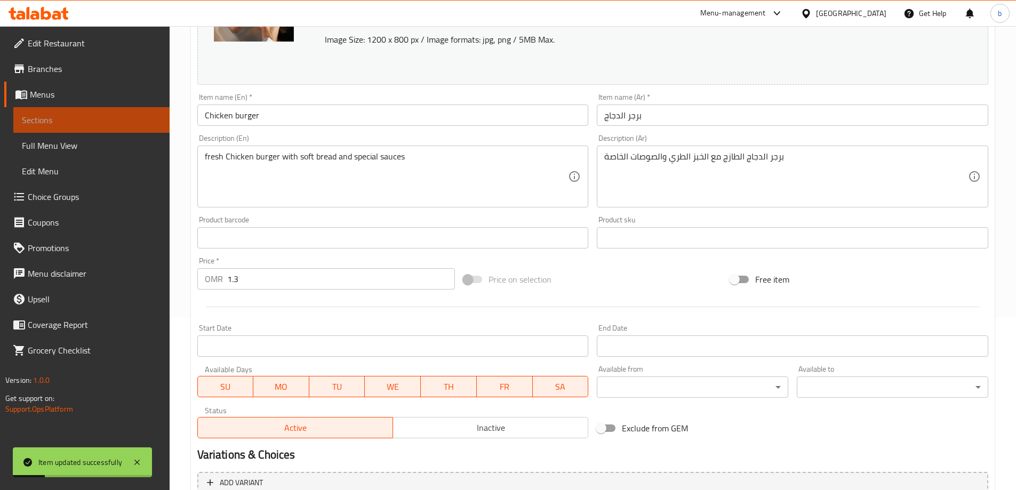
click at [59, 119] on span "Sections" at bounding box center [91, 120] width 139 height 13
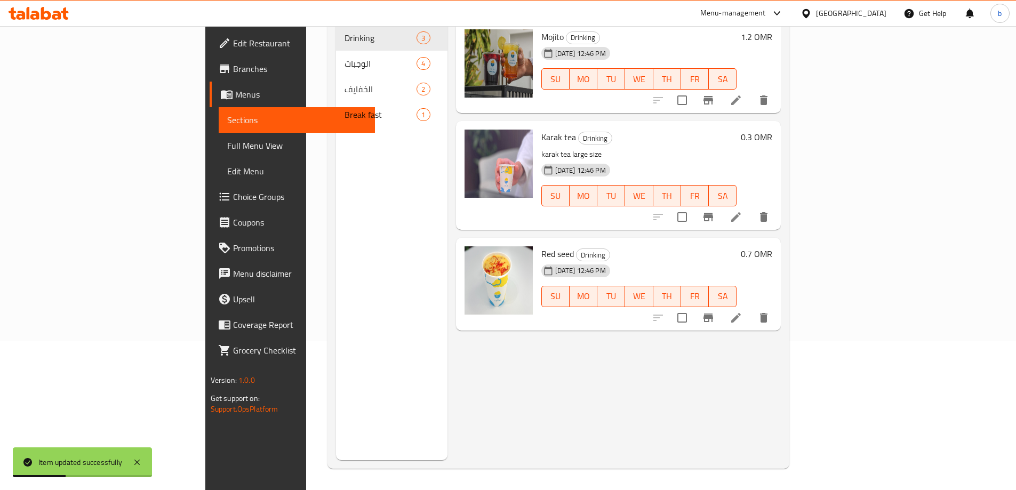
scroll to position [43, 0]
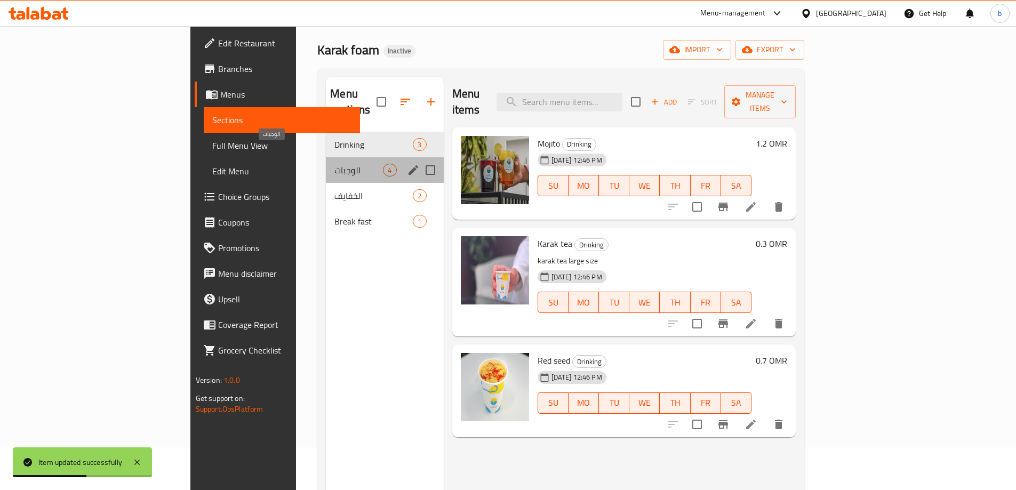
click at [334, 164] on span "الوجبات" at bounding box center [358, 170] width 49 height 13
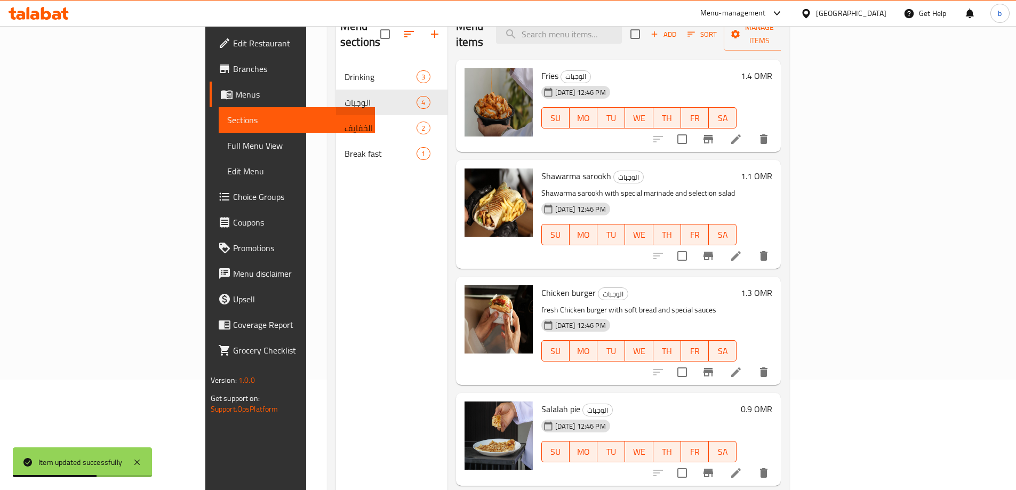
scroll to position [149, 0]
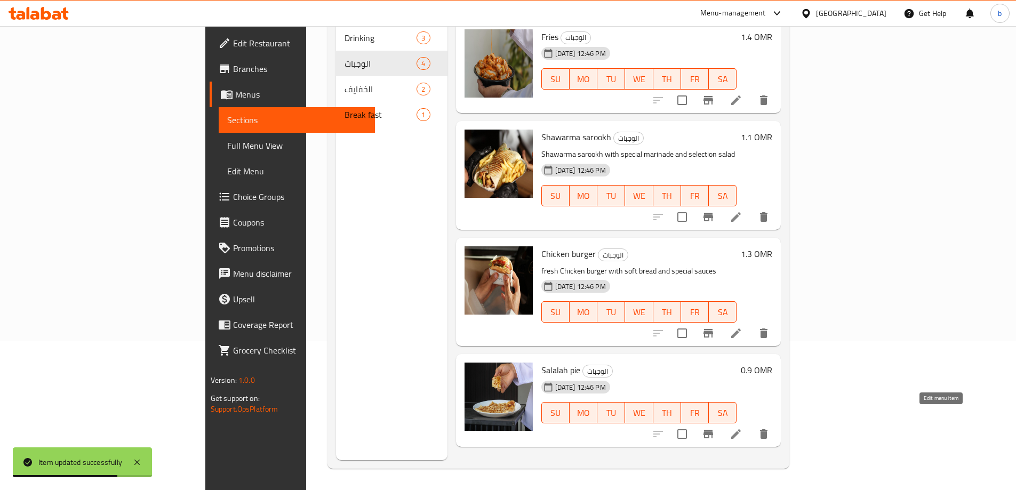
click at [741, 429] on icon at bounding box center [736, 434] width 10 height 10
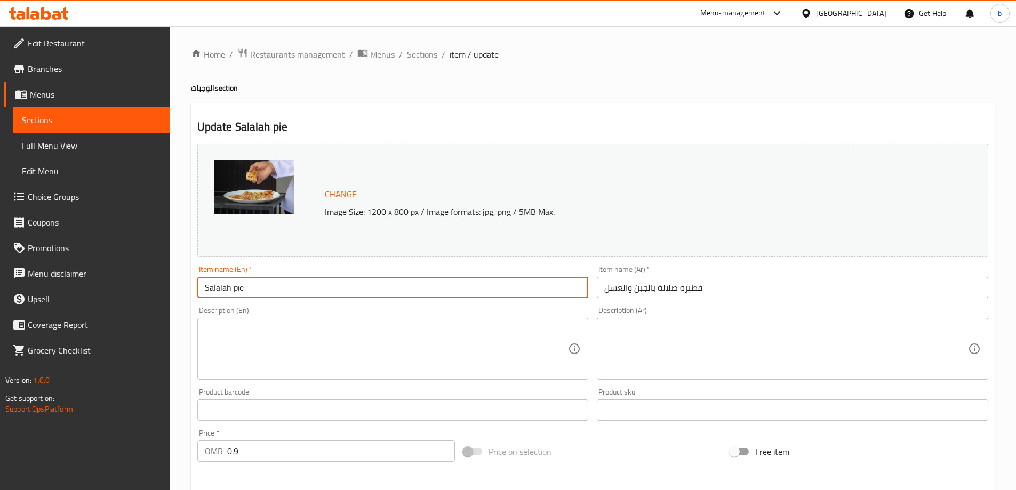
click at [297, 286] on input "Salalah pie" at bounding box center [393, 287] width 392 height 21
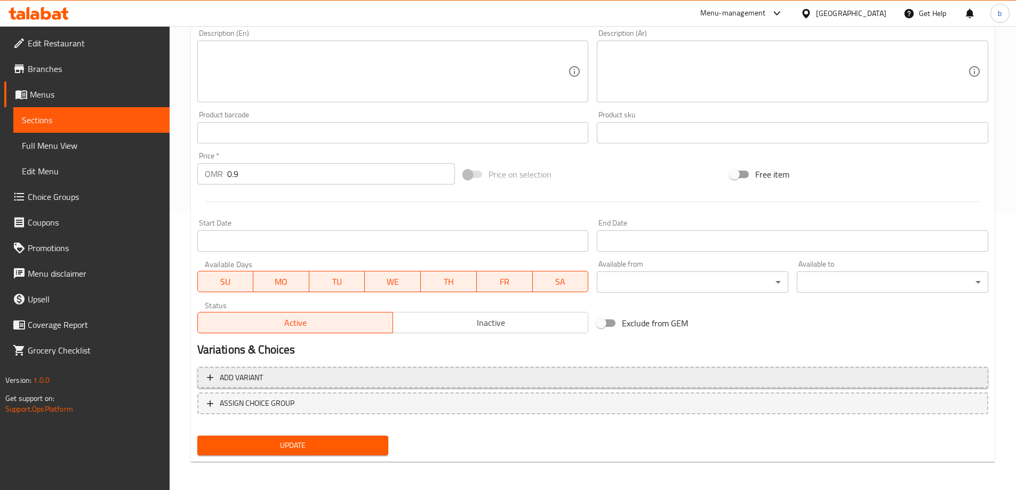
scroll to position [279, 0]
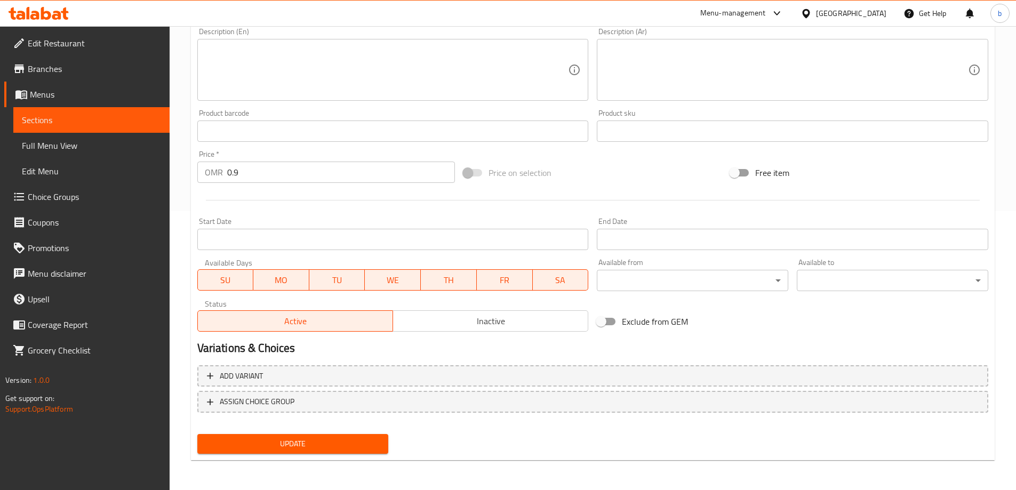
type input "Salalah pie with cheese and honey"
click at [353, 454] on button "Update" at bounding box center [292, 444] width 191 height 20
click at [46, 143] on span "Full Menu View" at bounding box center [91, 145] width 139 height 13
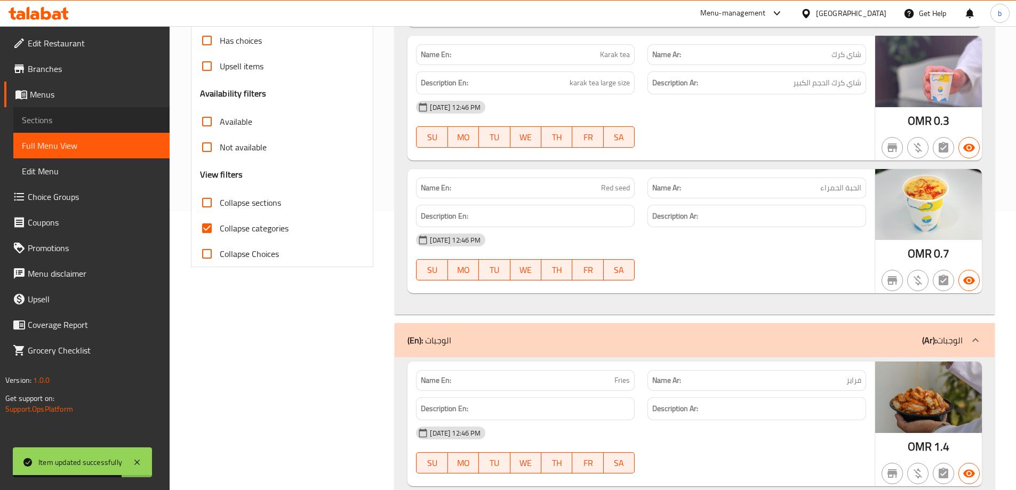
click at [53, 122] on span "Sections" at bounding box center [91, 120] width 139 height 13
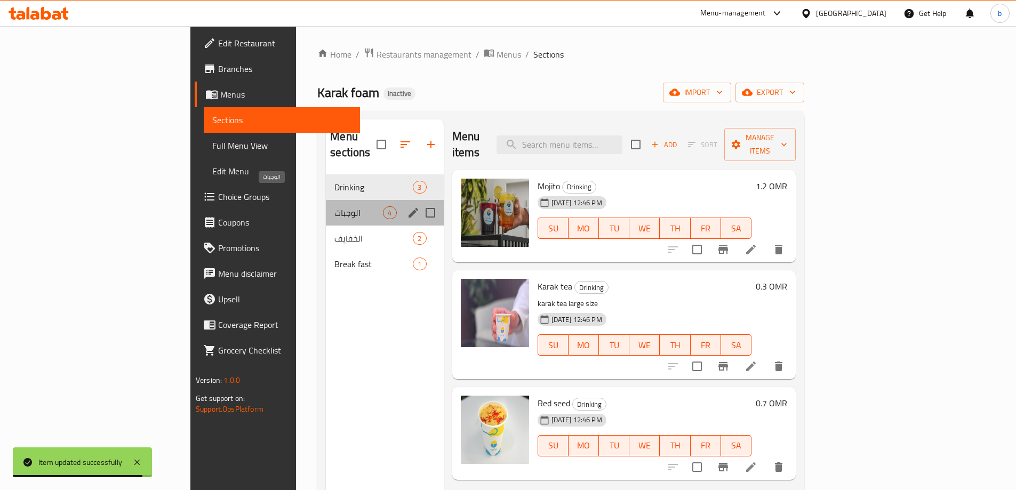
click at [334, 206] on span "الوجبات" at bounding box center [358, 212] width 49 height 13
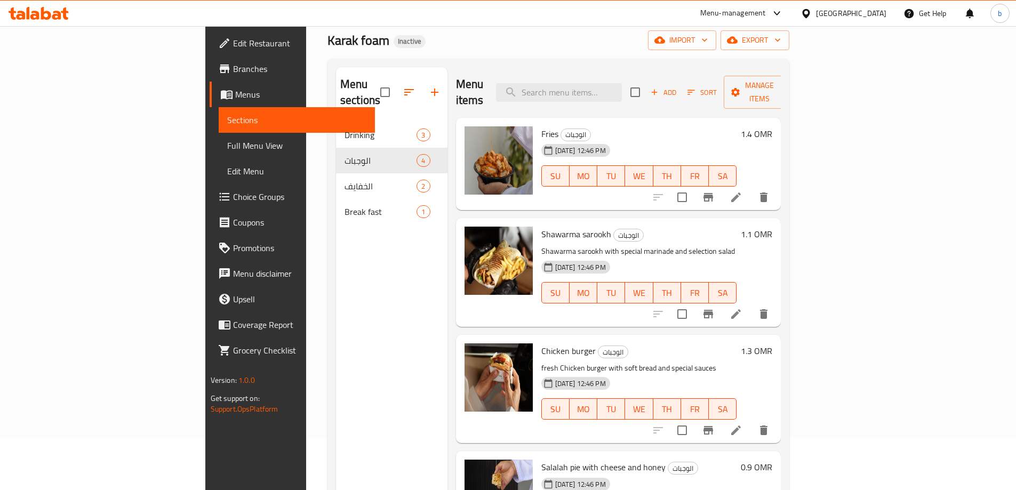
scroll to position [43, 0]
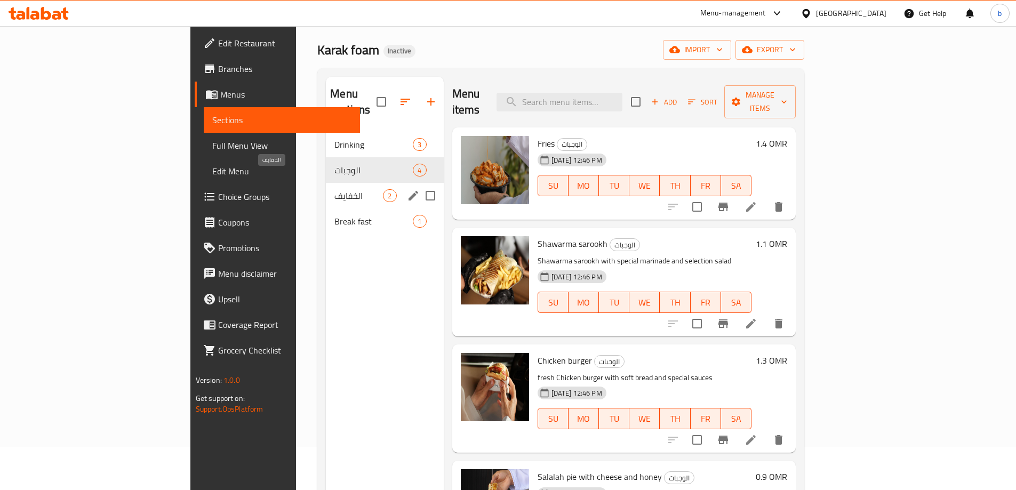
click at [334, 189] on span "الخفايف" at bounding box center [358, 195] width 49 height 13
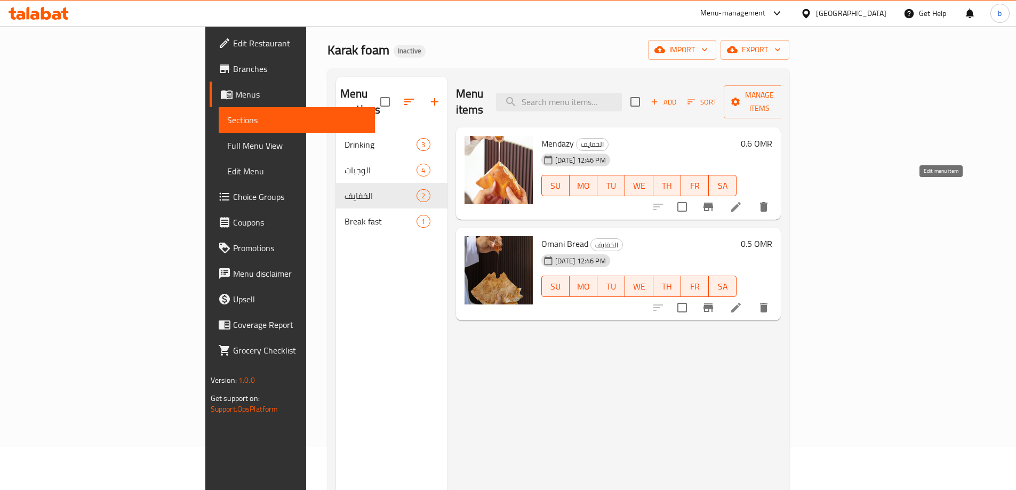
click at [741, 202] on icon at bounding box center [736, 207] width 10 height 10
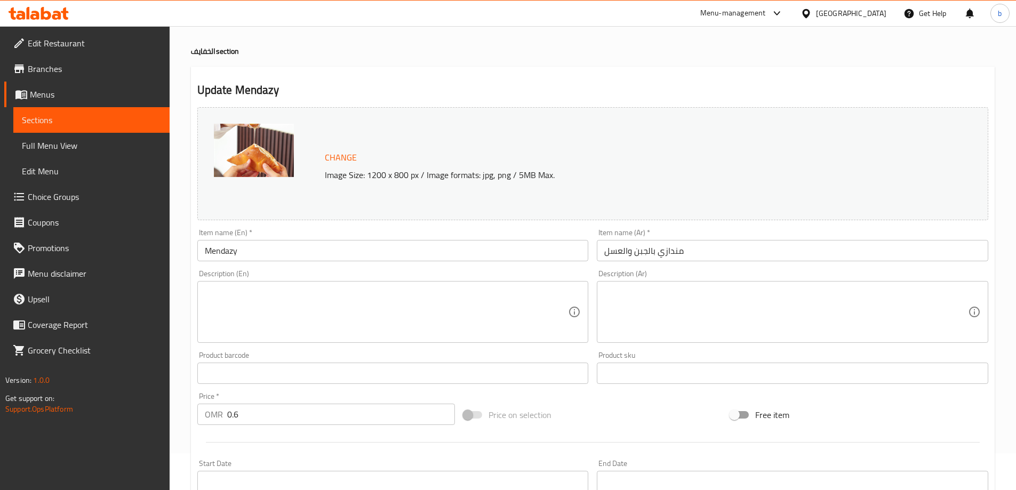
scroll to position [53, 0]
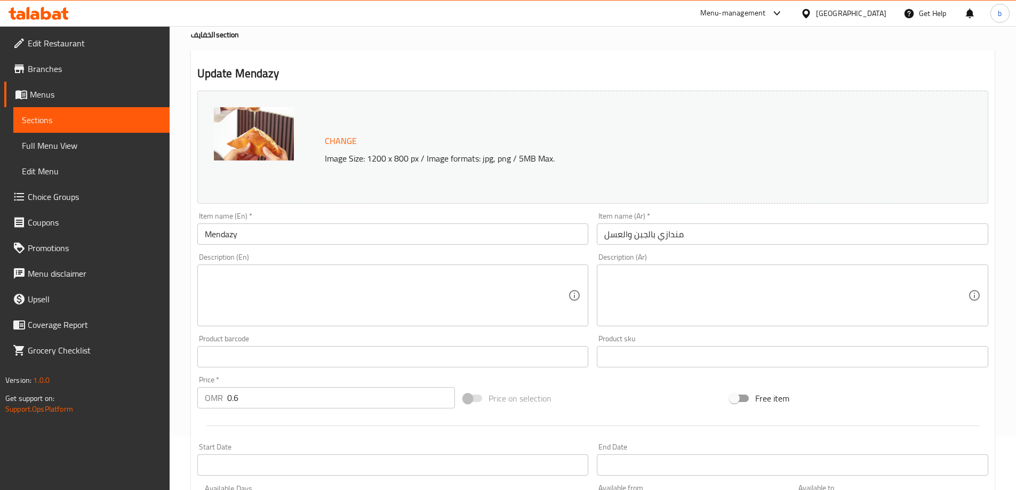
click at [318, 239] on input "Mendazy" at bounding box center [393, 233] width 392 height 21
click at [325, 241] on input "Mendazy" at bounding box center [393, 233] width 392 height 21
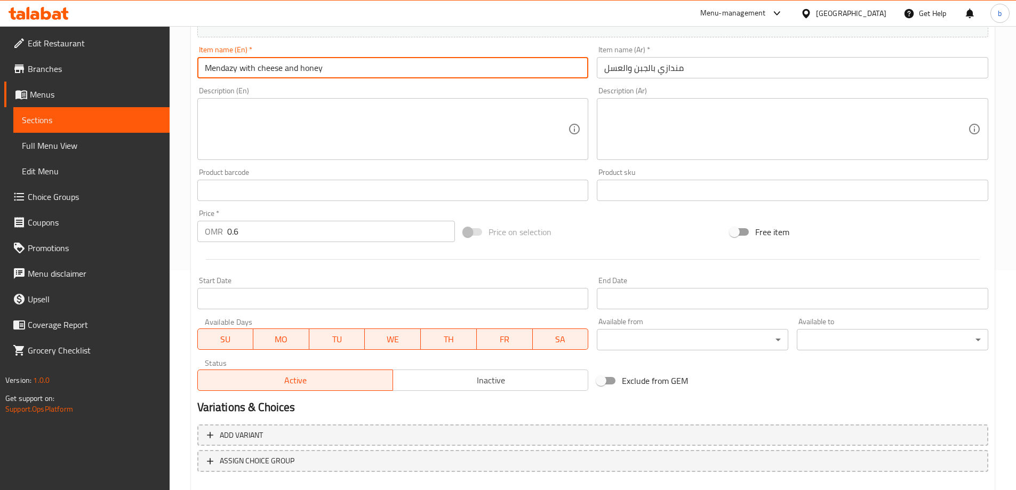
scroll to position [279, 0]
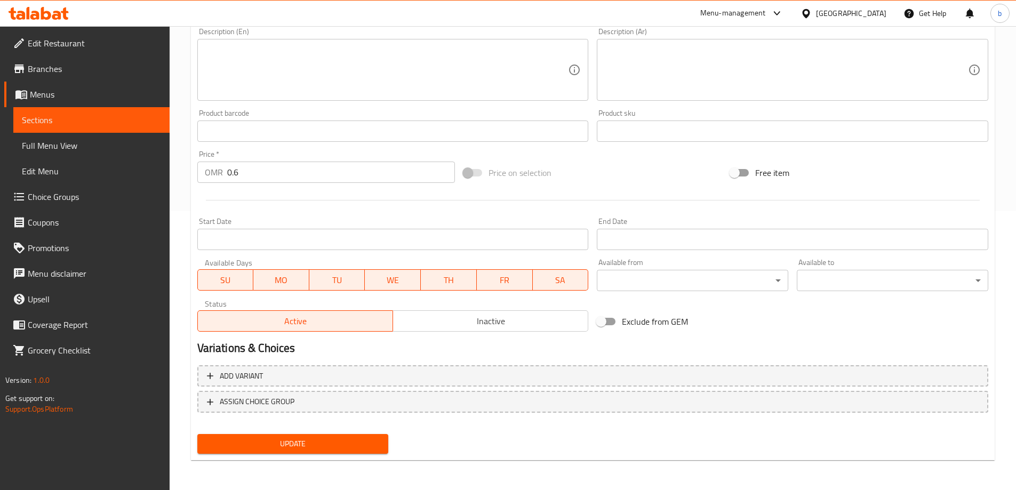
type input "Mendazy with cheese and honey"
click at [314, 448] on span "Update" at bounding box center [293, 443] width 174 height 13
click at [111, 117] on span "Sections" at bounding box center [91, 120] width 139 height 13
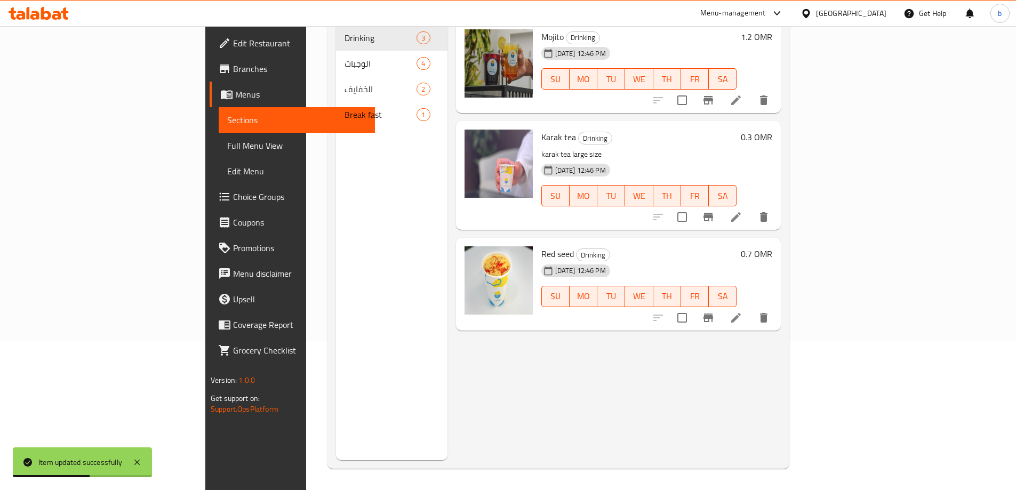
scroll to position [149, 0]
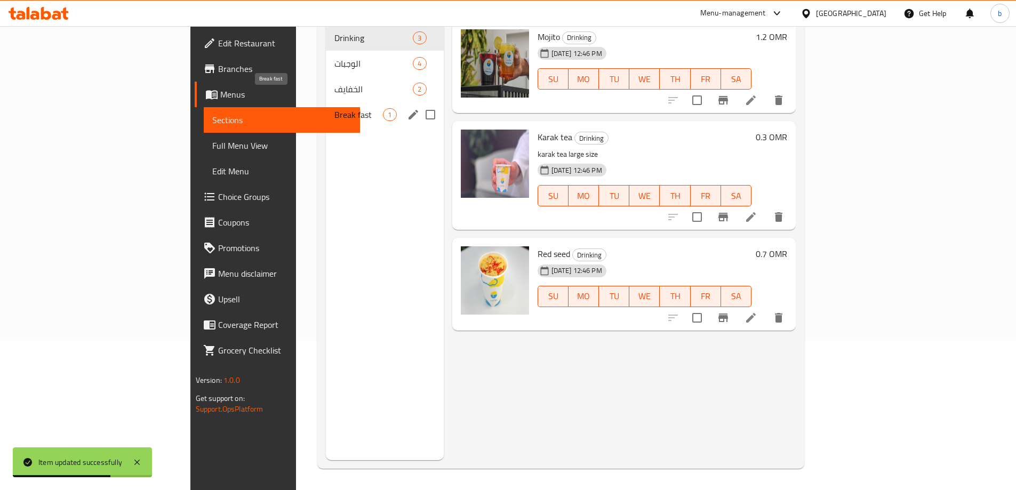
click at [334, 108] on span "Break fast" at bounding box center [358, 114] width 49 height 13
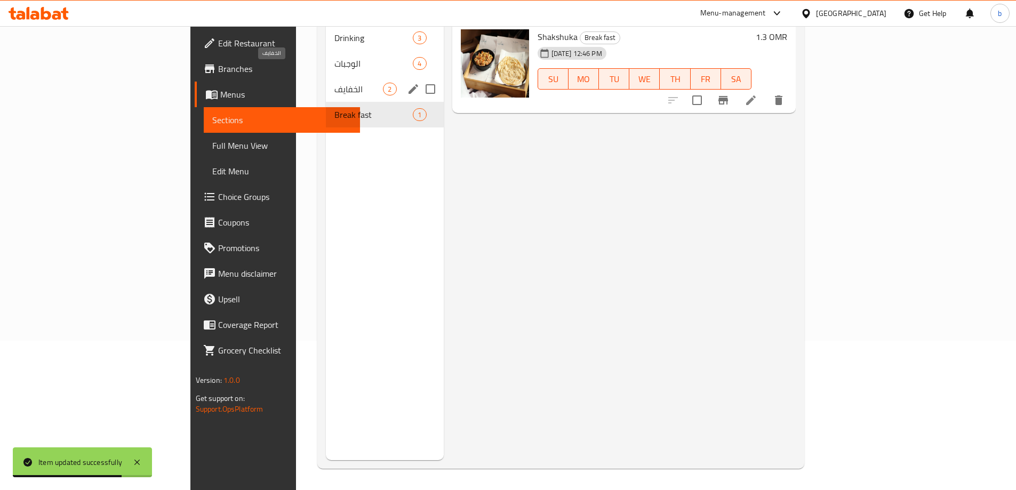
click at [334, 83] on span "الخفايف" at bounding box center [358, 89] width 49 height 13
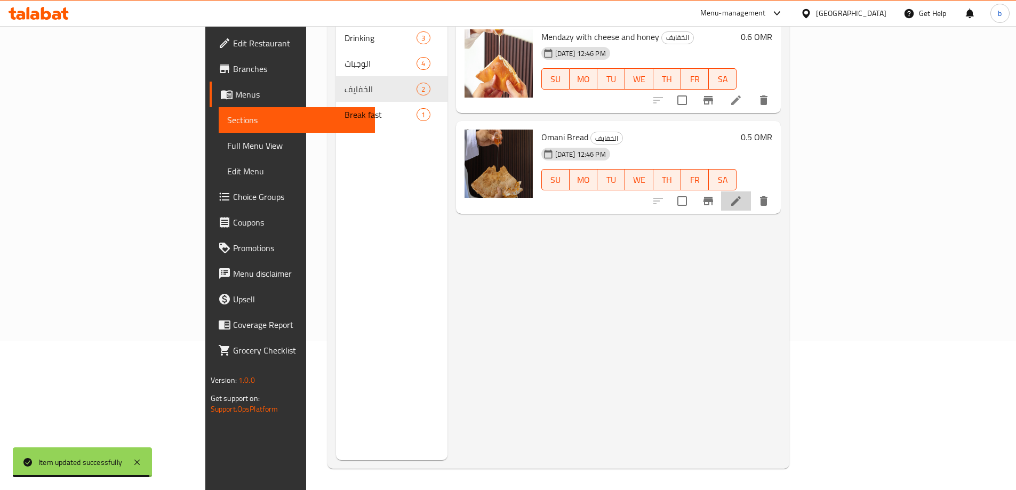
click at [751, 194] on li at bounding box center [736, 200] width 30 height 19
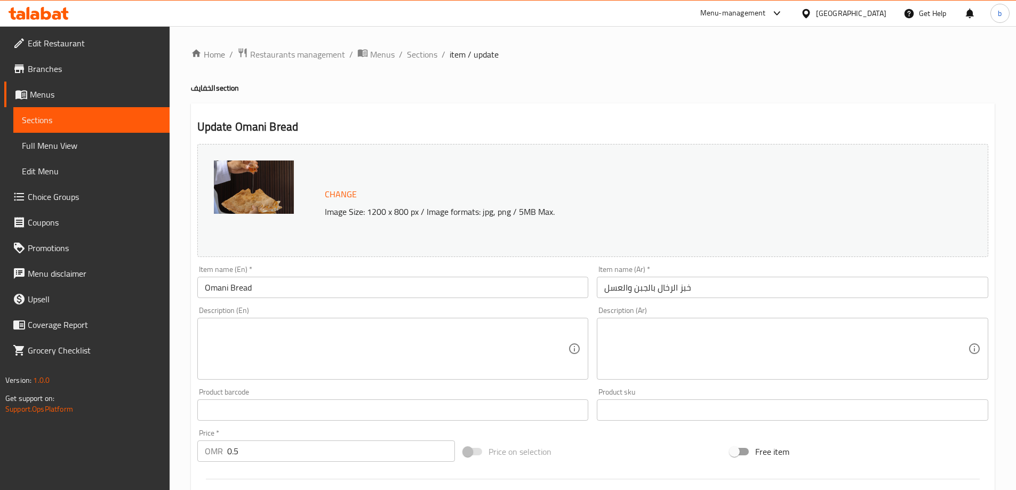
click at [272, 292] on input "Omani Bread" at bounding box center [393, 287] width 392 height 21
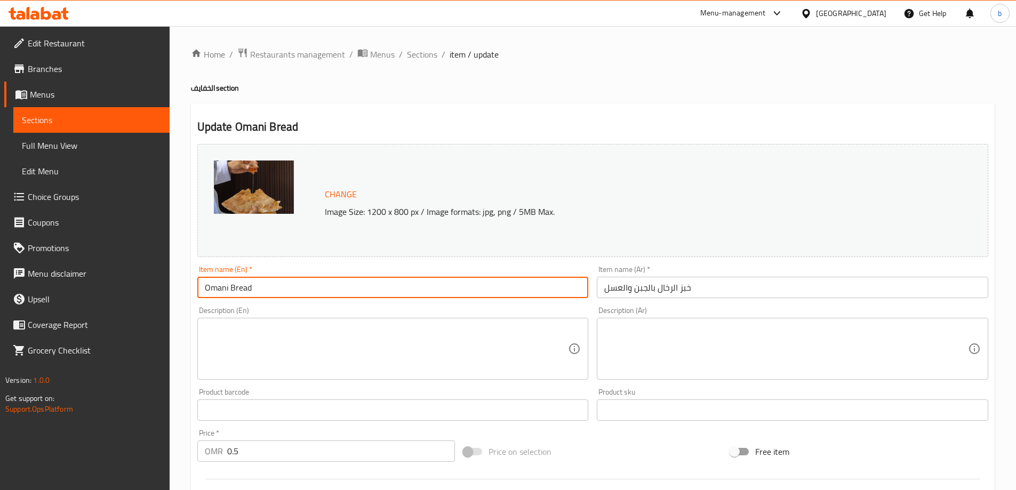
drag, startPoint x: 229, startPoint y: 287, endPoint x: 161, endPoint y: 292, distance: 69.0
click at [161, 292] on div "Edit Restaurant Branches Menus Sections Full Menu View Edit Menu Choice Groups …" at bounding box center [508, 397] width 1016 height 743
click at [223, 286] on input "alrakhal Bread" at bounding box center [393, 287] width 392 height 21
click at [294, 281] on input "Omani Bread" at bounding box center [393, 287] width 392 height 21
click at [324, 289] on input "Omani Bread" at bounding box center [393, 287] width 392 height 21
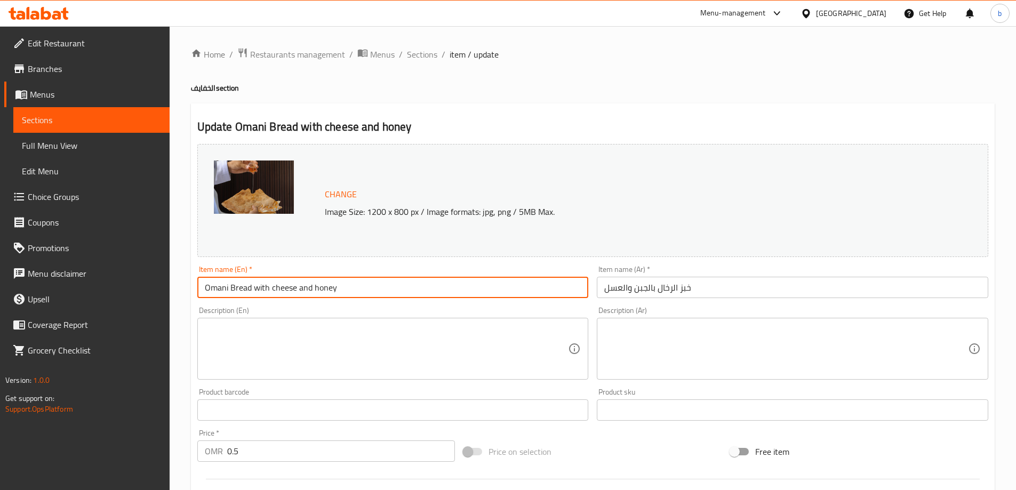
click at [212, 291] on input "Omani Bread with cheese and honey" at bounding box center [393, 287] width 392 height 21
type input "Omani Bread with cheese and honey"
click at [683, 285] on input "خبز الرخال بالجبن والعسل" at bounding box center [793, 287] width 392 height 21
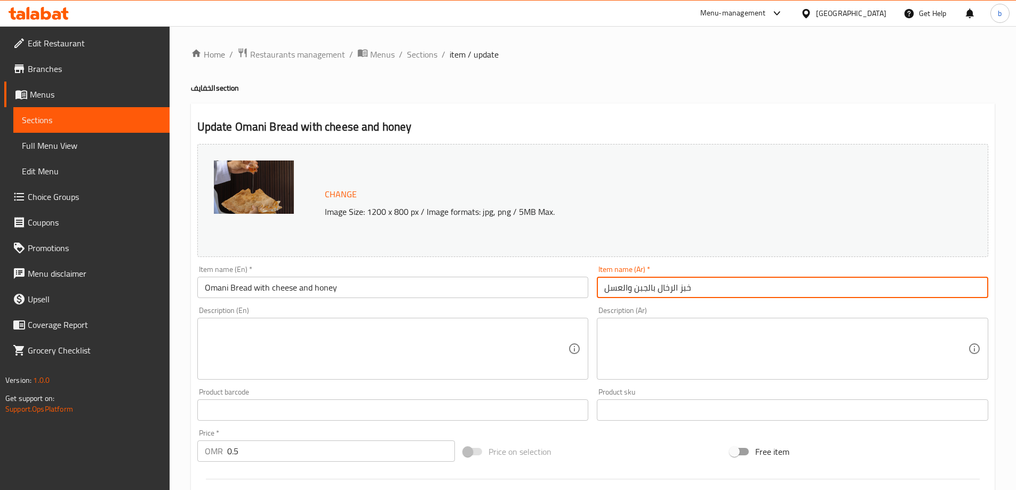
click at [683, 285] on input "خبز الرخال بالجبن والعسل" at bounding box center [793, 287] width 392 height 21
click at [959, 293] on input "خبز الرخال بالجبن والعسل" at bounding box center [793, 287] width 392 height 21
paste input "ماني"
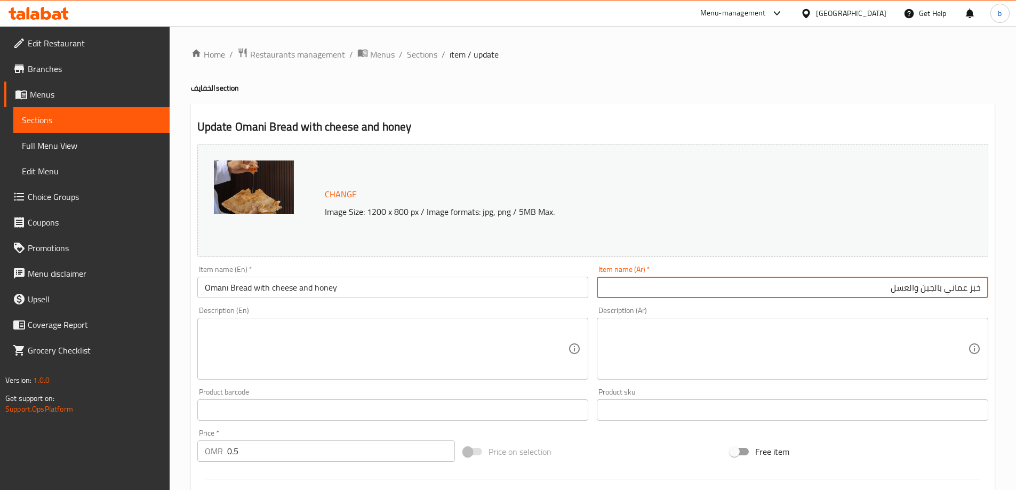
type input "خبز عماني بالجبن والعسل"
click at [897, 306] on div "Description (Ar) Description (Ar)" at bounding box center [793, 343] width 400 height 82
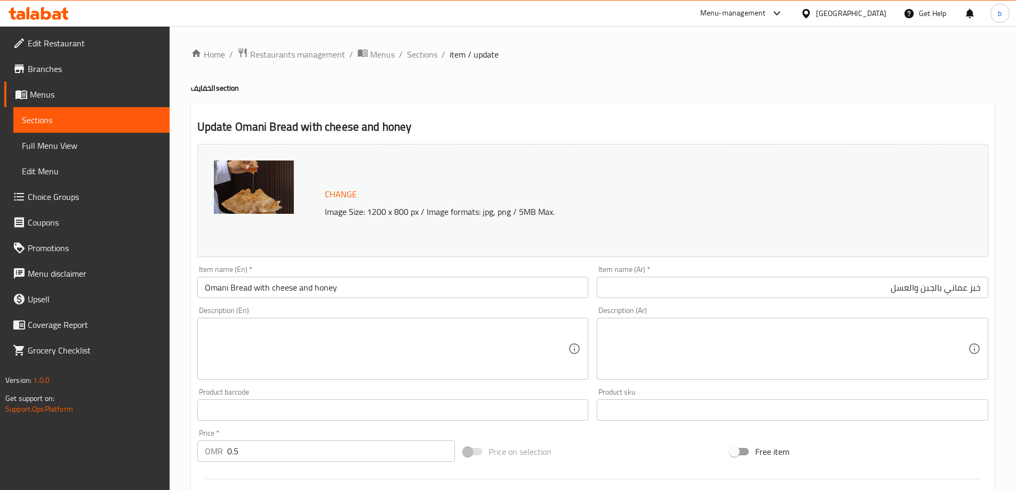
scroll to position [53, 0]
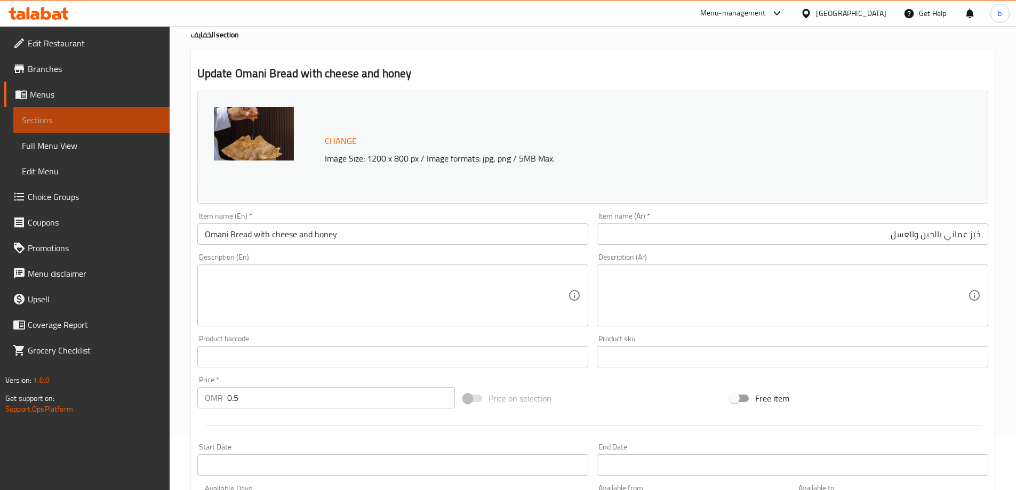
click at [87, 116] on span "Sections" at bounding box center [91, 120] width 139 height 13
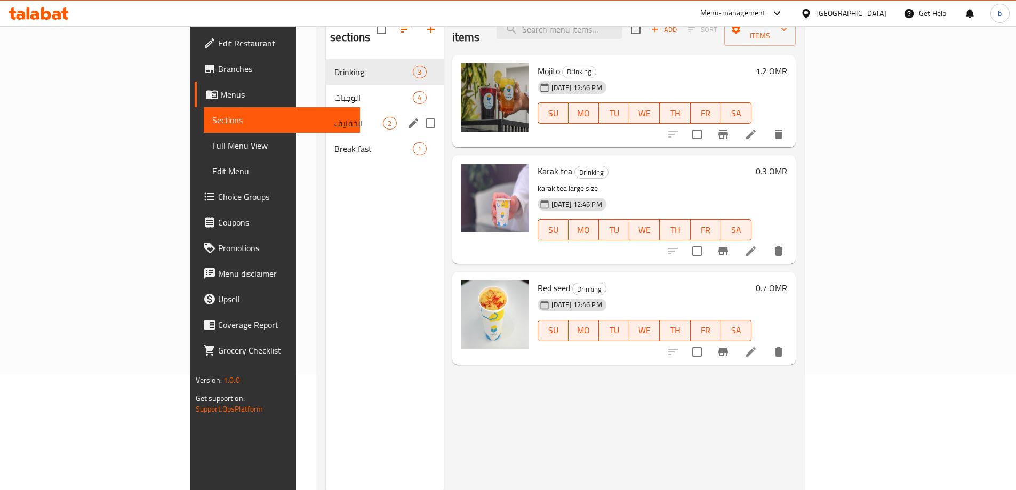
scroll to position [96, 0]
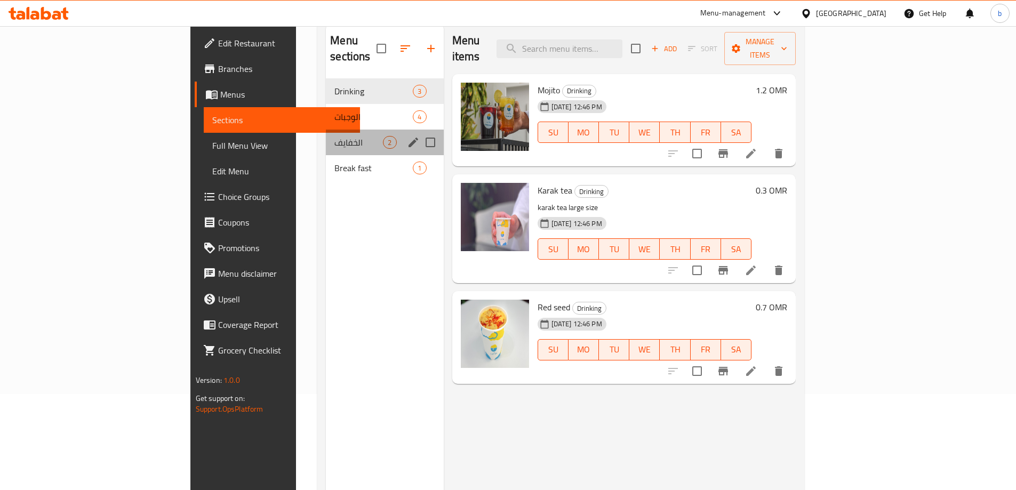
click at [326, 137] on div "الخفايف 2" at bounding box center [384, 143] width 117 height 26
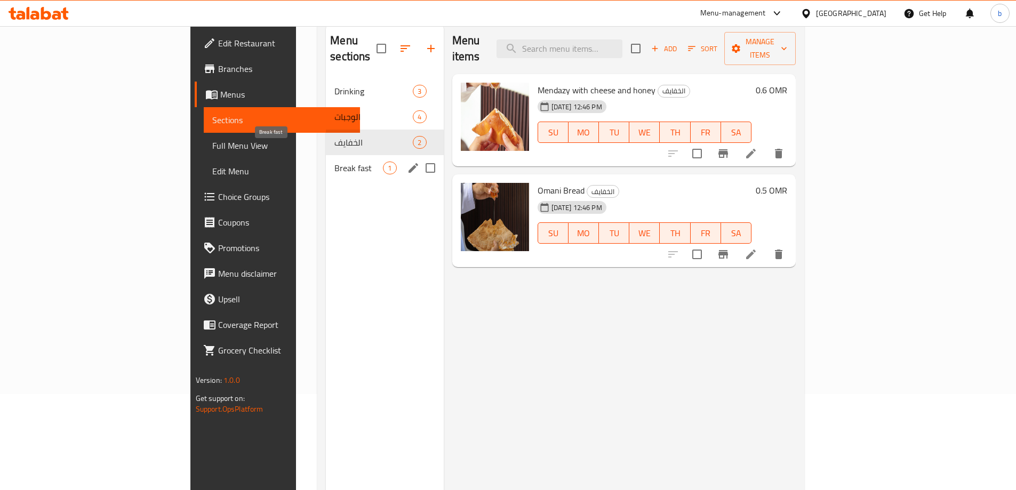
click at [334, 162] on span "Break fast" at bounding box center [358, 168] width 49 height 13
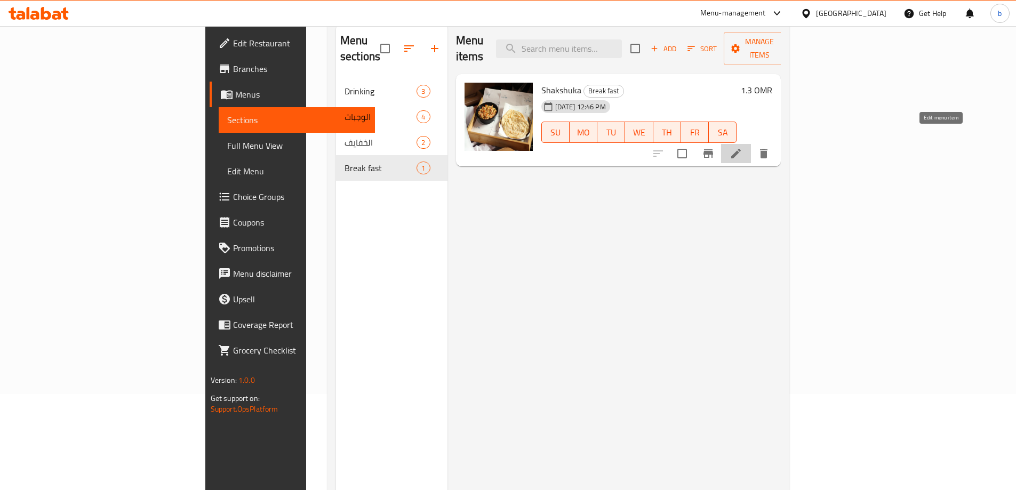
click at [743, 147] on icon at bounding box center [736, 153] width 13 height 13
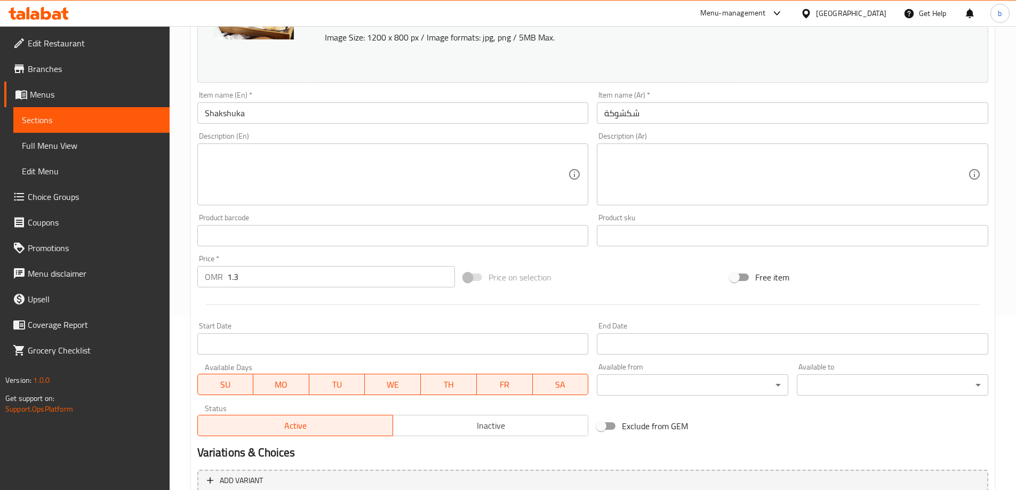
scroll to position [107, 0]
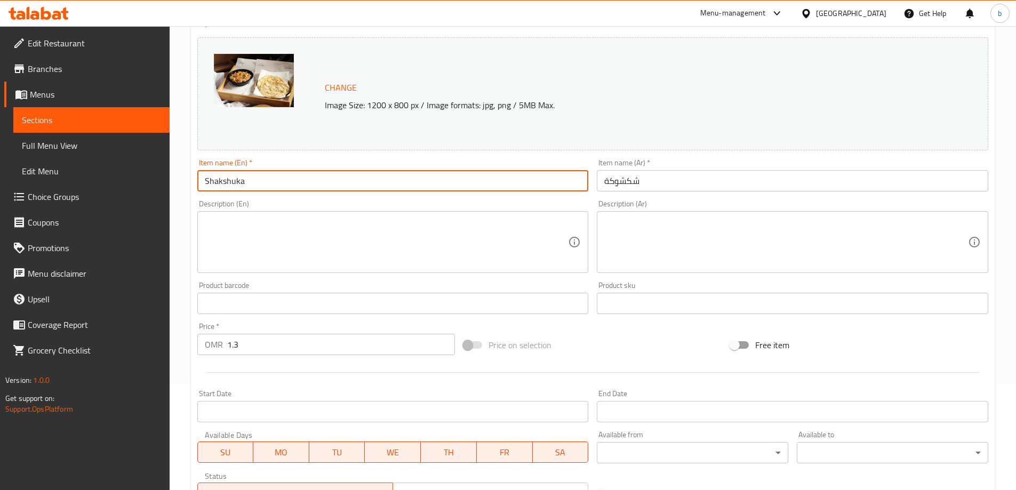
drag, startPoint x: 256, startPoint y: 184, endPoint x: 56, endPoint y: 186, distance: 200.0
click at [56, 186] on div "Edit Restaurant Branches Menus Sections Full Menu View Edit Menu Choice Groups …" at bounding box center [508, 290] width 1016 height 743
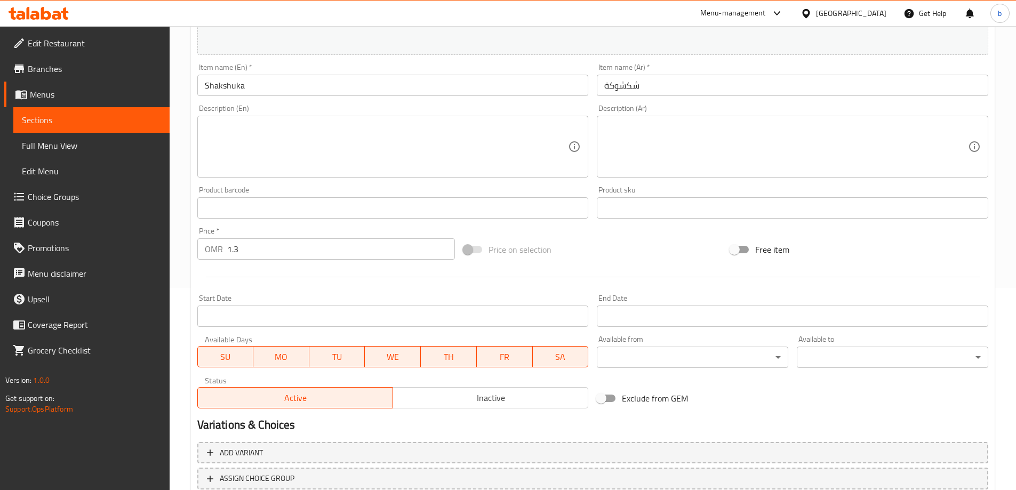
scroll to position [279, 0]
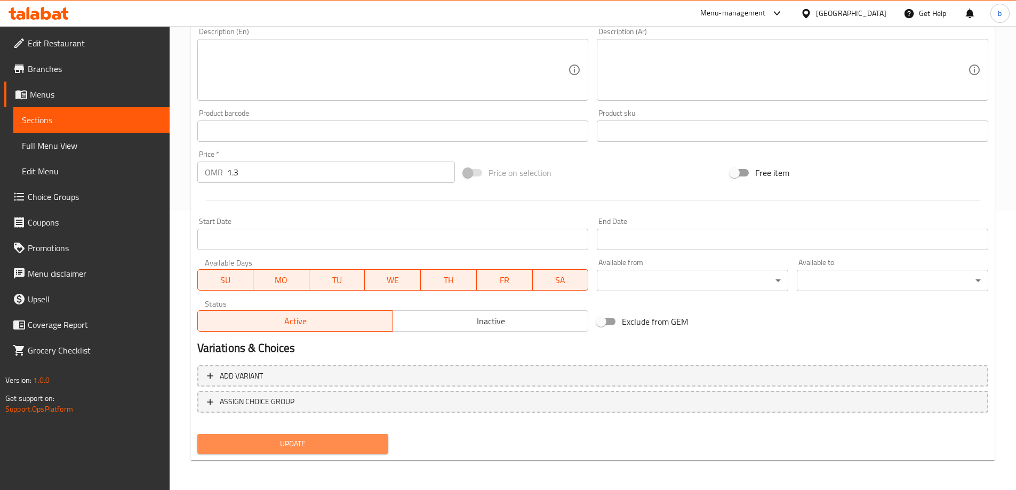
click at [332, 443] on span "Update" at bounding box center [293, 443] width 174 height 13
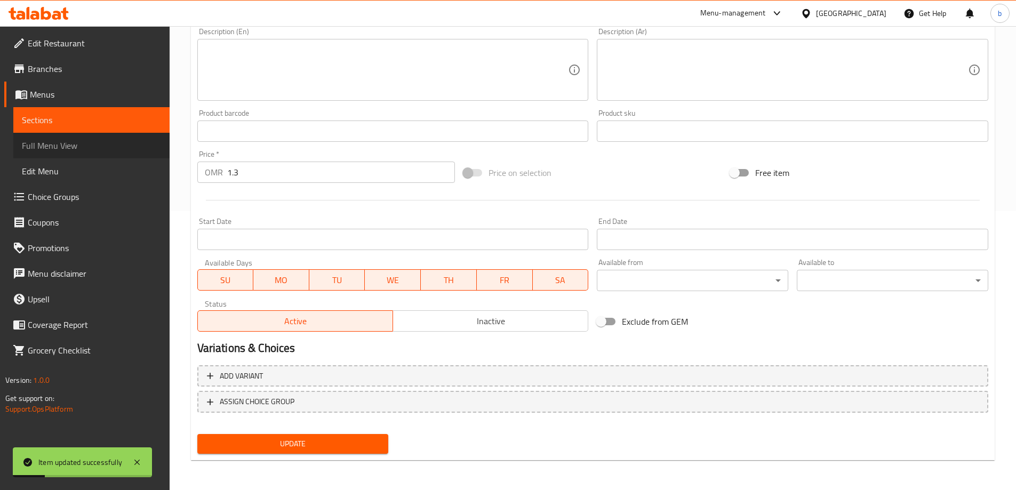
click at [76, 152] on link "Full Menu View" at bounding box center [91, 146] width 156 height 26
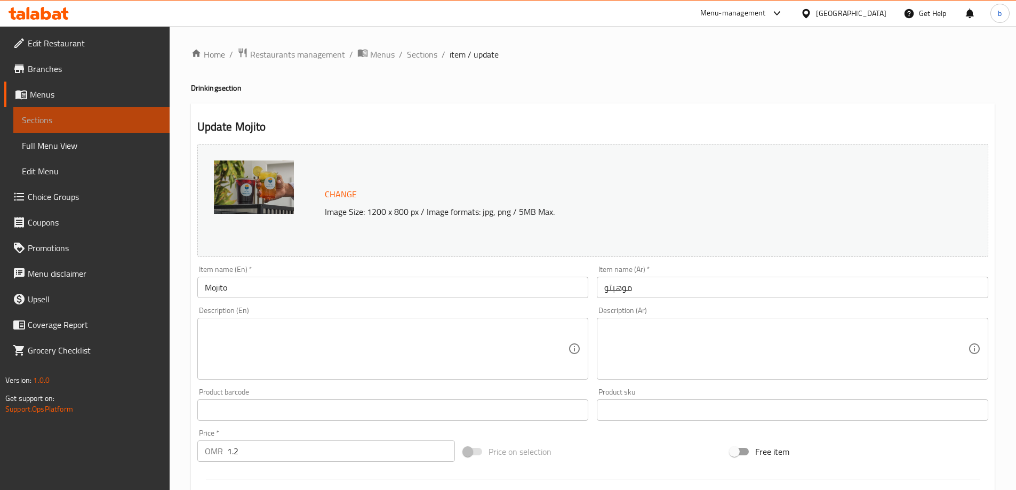
click at [84, 123] on span "Sections" at bounding box center [91, 120] width 139 height 13
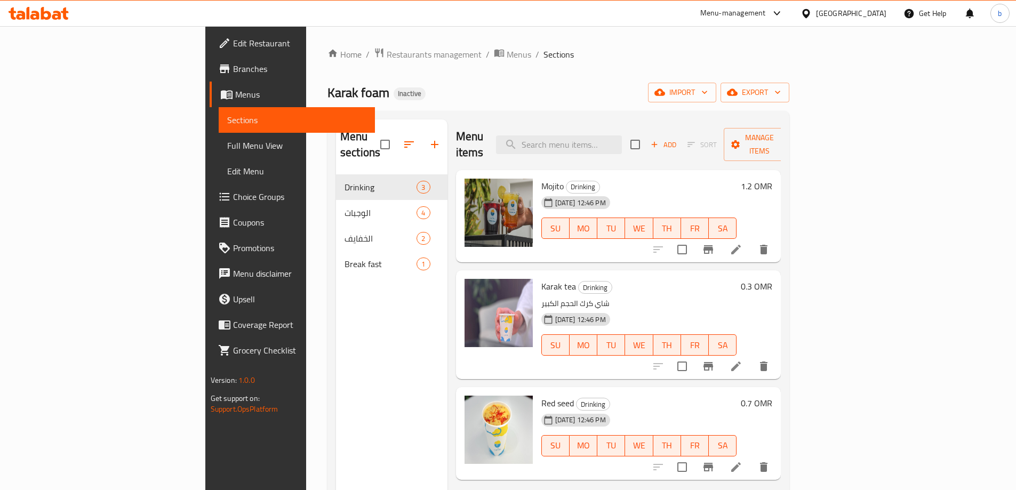
click at [743, 360] on icon at bounding box center [736, 366] width 13 height 13
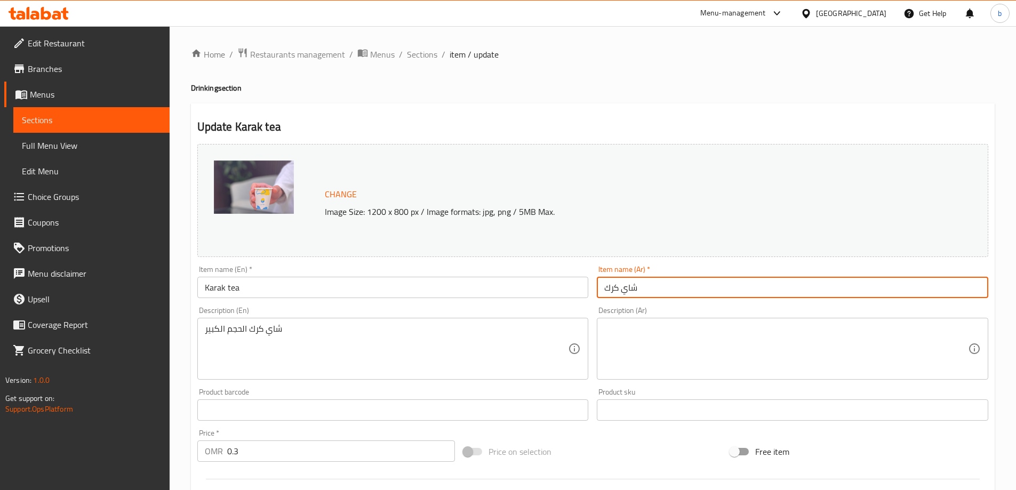
drag, startPoint x: 666, startPoint y: 291, endPoint x: 556, endPoint y: 288, distance: 109.9
click at [556, 288] on div "Change Image Size: 1200 x 800 px / Image formats: jpg, png / 5MB Max. Item name…" at bounding box center [593, 377] width 800 height 475
paste input "موهيتو"
type input "موهيتو"
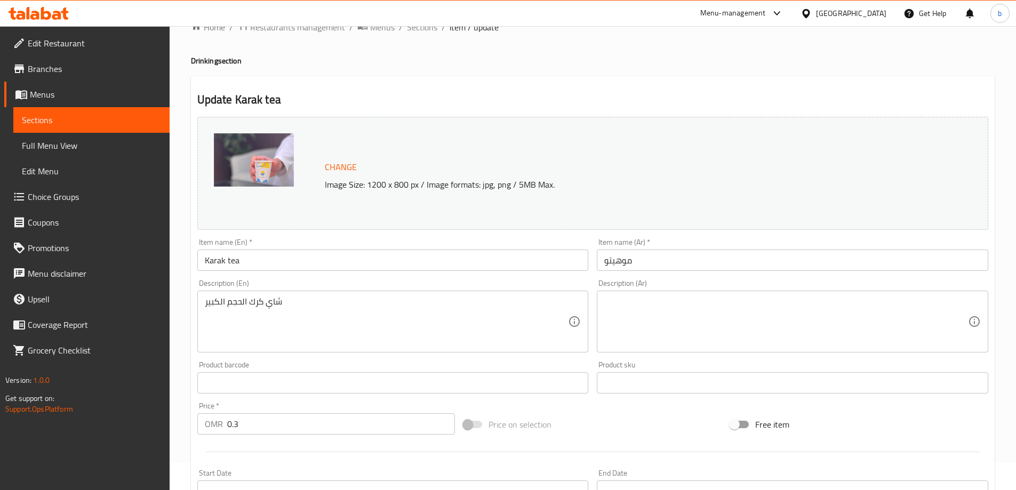
scroll to position [53, 0]
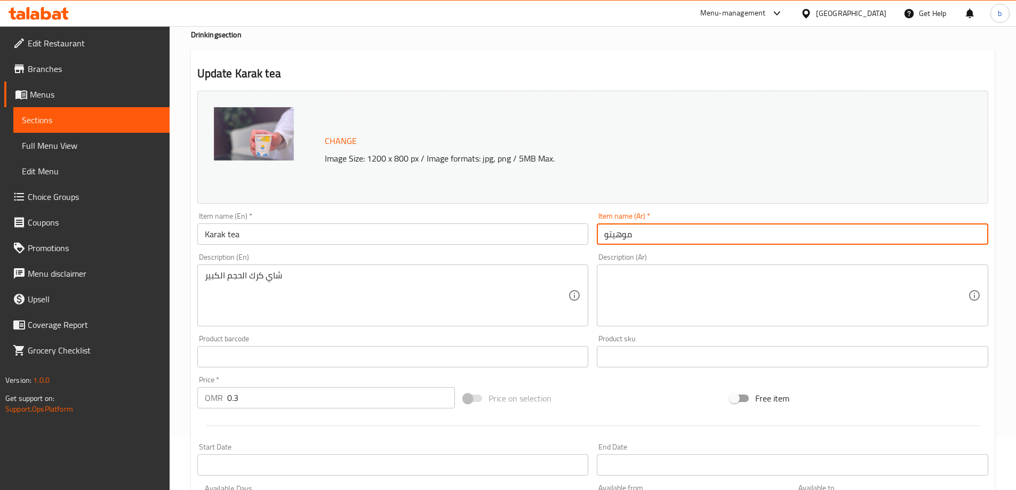
drag, startPoint x: 635, startPoint y: 240, endPoint x: 551, endPoint y: 240, distance: 84.3
click at [551, 240] on div "Change Image Size: 1200 x 800 px / Image formats: jpg, png / 5MB Max. Item name…" at bounding box center [593, 323] width 800 height 475
type input "شاي كرك"
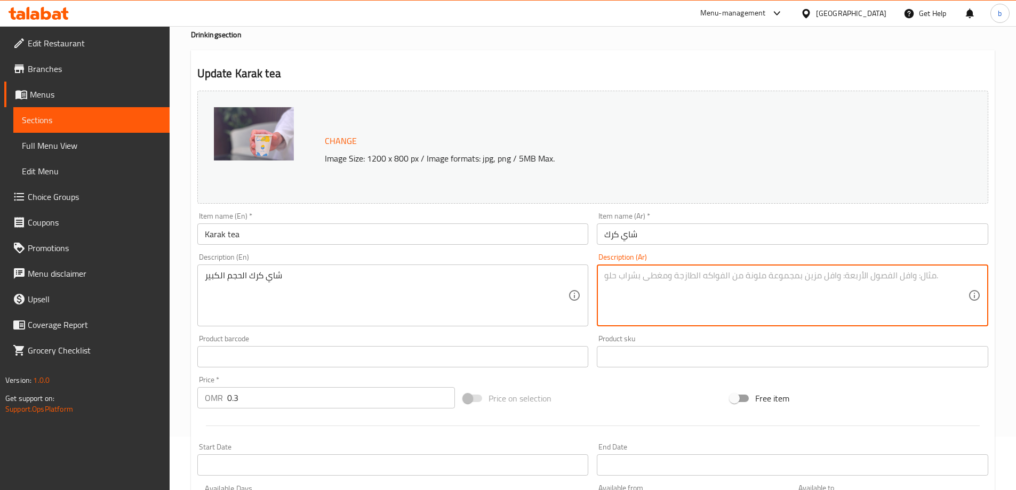
click at [688, 284] on textarea at bounding box center [786, 295] width 364 height 51
type textarea "ش"
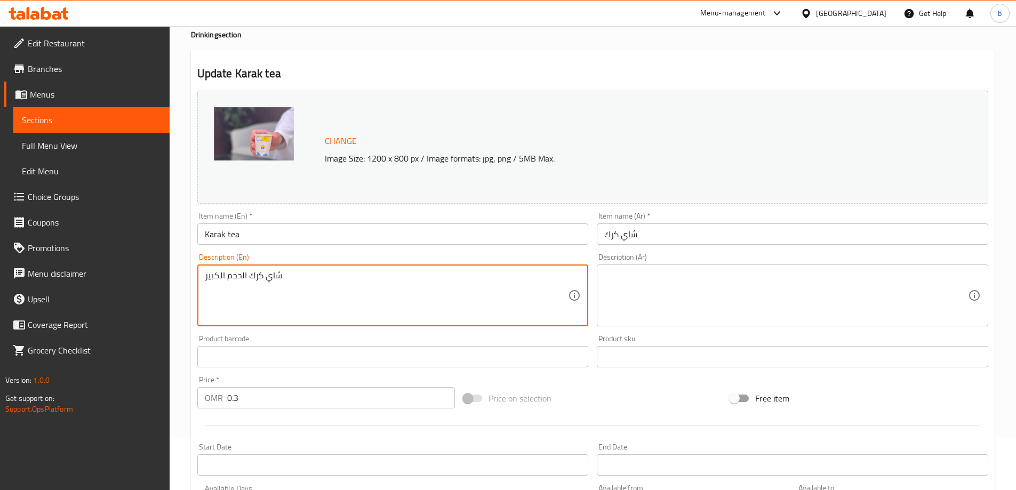
drag, startPoint x: 295, startPoint y: 273, endPoint x: 189, endPoint y: 270, distance: 106.2
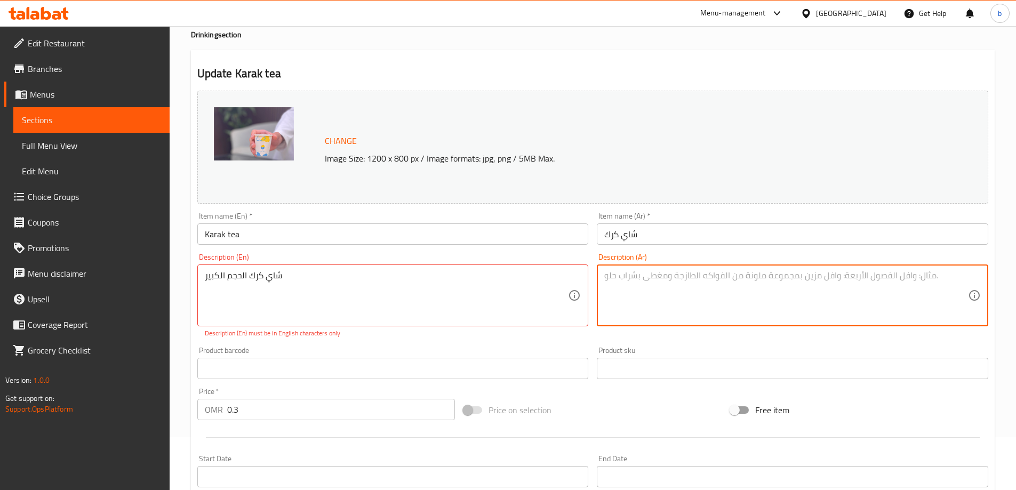
click at [637, 302] on textarea at bounding box center [786, 295] width 364 height 51
paste textarea "شاي كرك الحجم الكبير"
type textarea "شاي كرك الحجم الكبير"
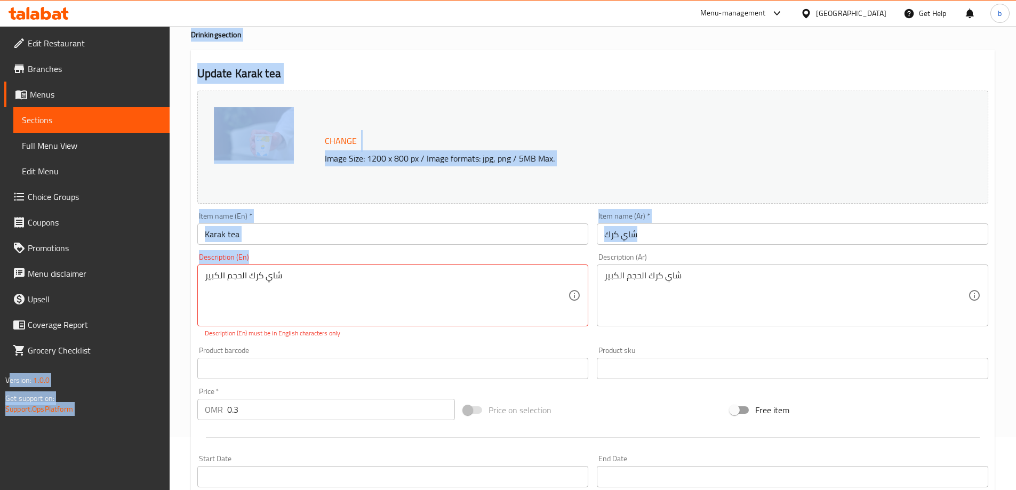
drag, startPoint x: 247, startPoint y: 268, endPoint x: 165, endPoint y: 288, distance: 84.5
click at [140, 286] on div "Edit Restaurant Branches Menus Sections Full Menu View Edit Menu Choice Groups …" at bounding box center [508, 350] width 1016 height 755
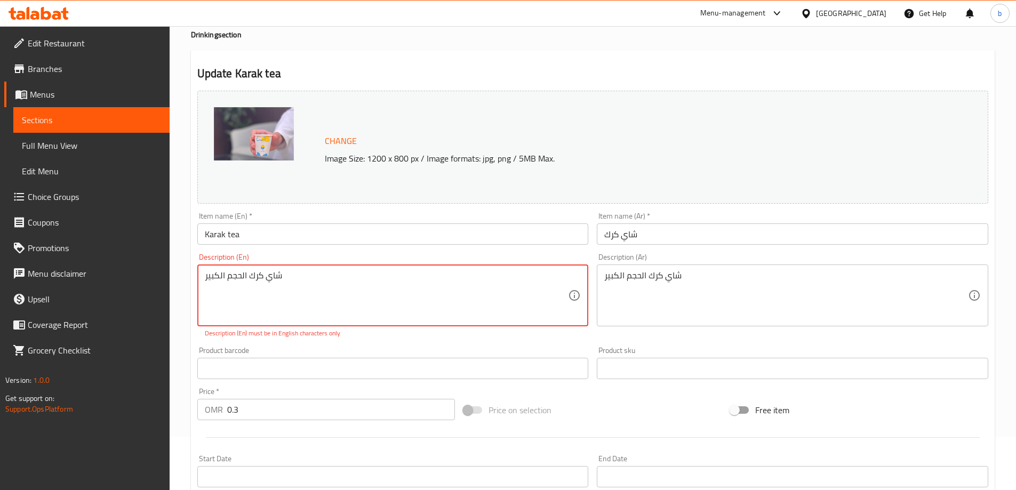
drag, startPoint x: 285, startPoint y: 270, endPoint x: 93, endPoint y: 313, distance: 196.8
click at [93, 313] on div "Edit Restaurant Branches Menus Sections Full Menu View Edit Menu Choice Groups …" at bounding box center [508, 350] width 1016 height 755
type textarea "\"
type textarea "م"
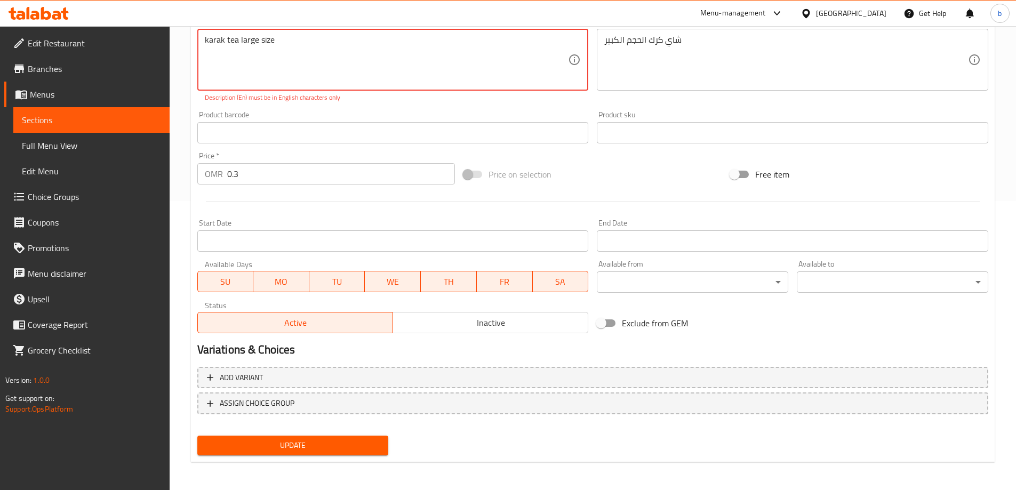
scroll to position [291, 0]
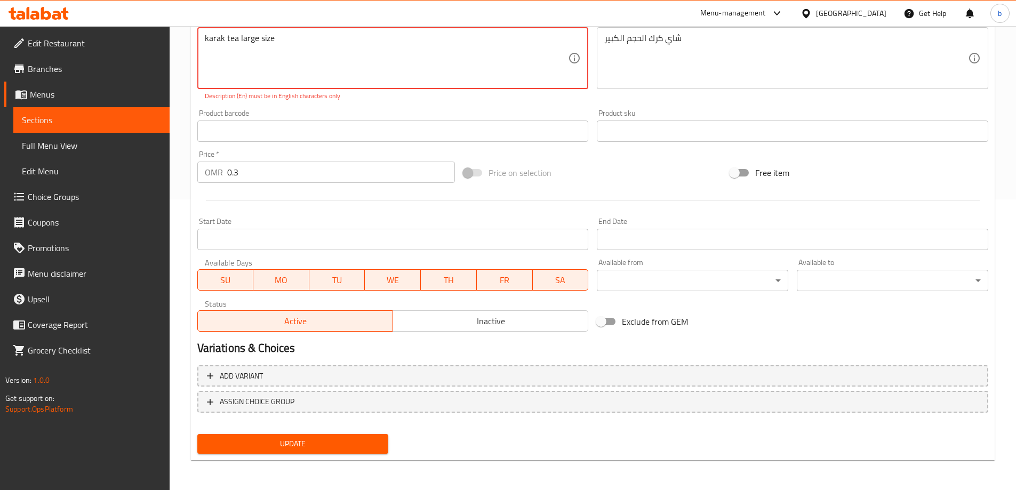
type textarea "karak tea large size"
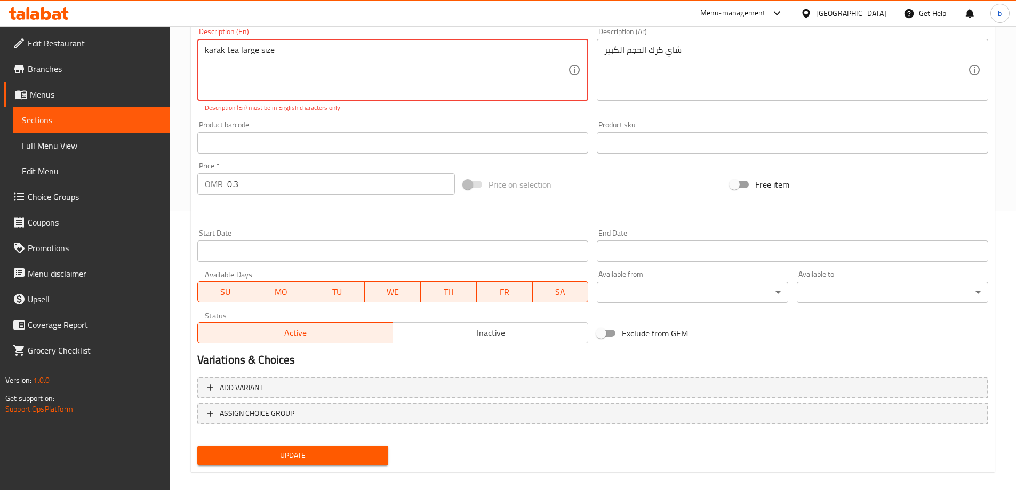
click at [308, 449] on span "Update" at bounding box center [293, 455] width 174 height 13
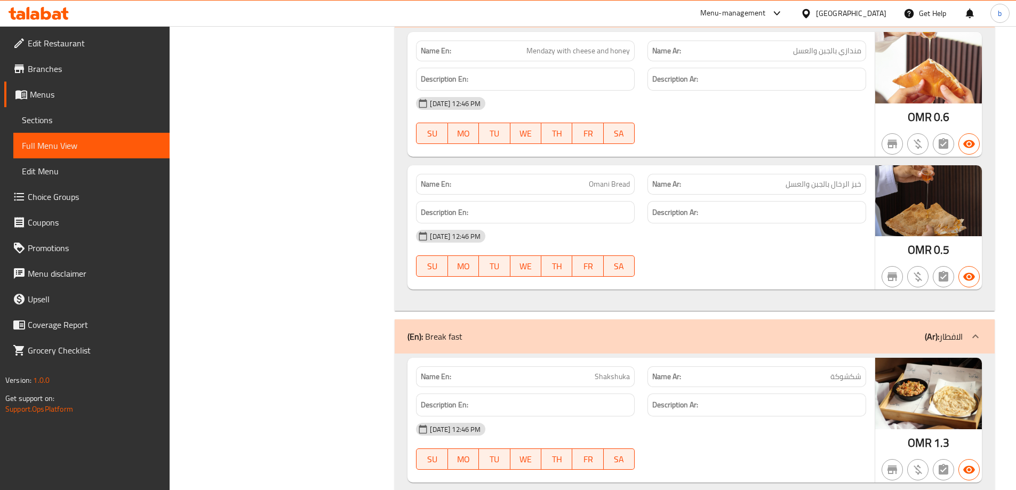
scroll to position [1262, 0]
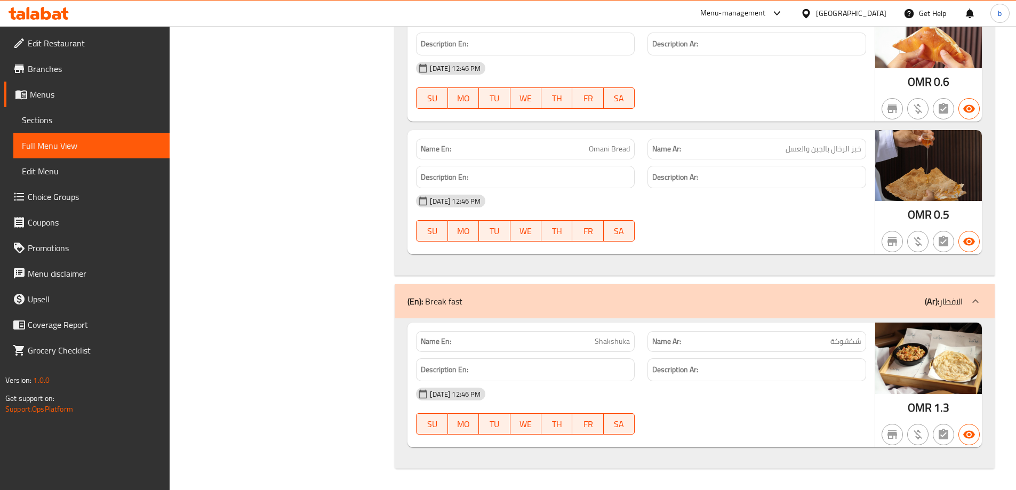
click at [45, 119] on span "Sections" at bounding box center [91, 120] width 139 height 13
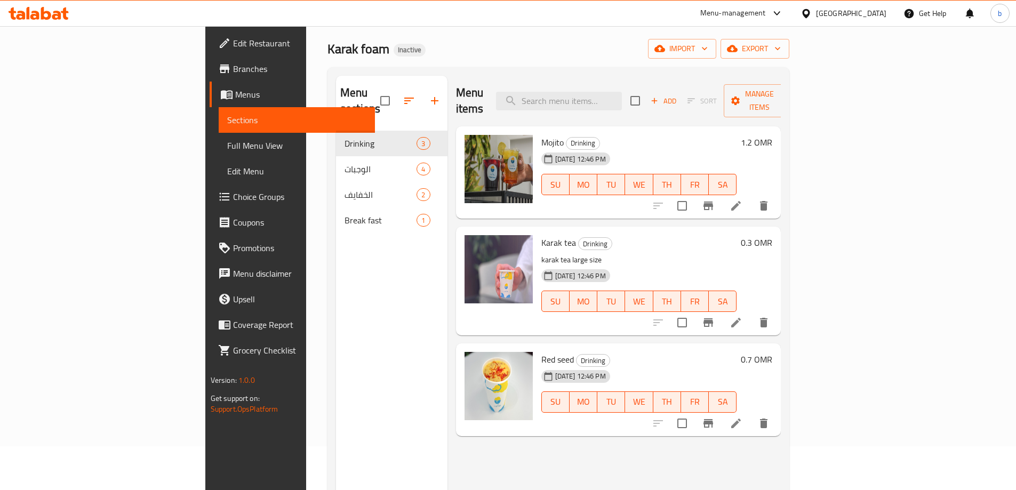
scroll to position [43, 0]
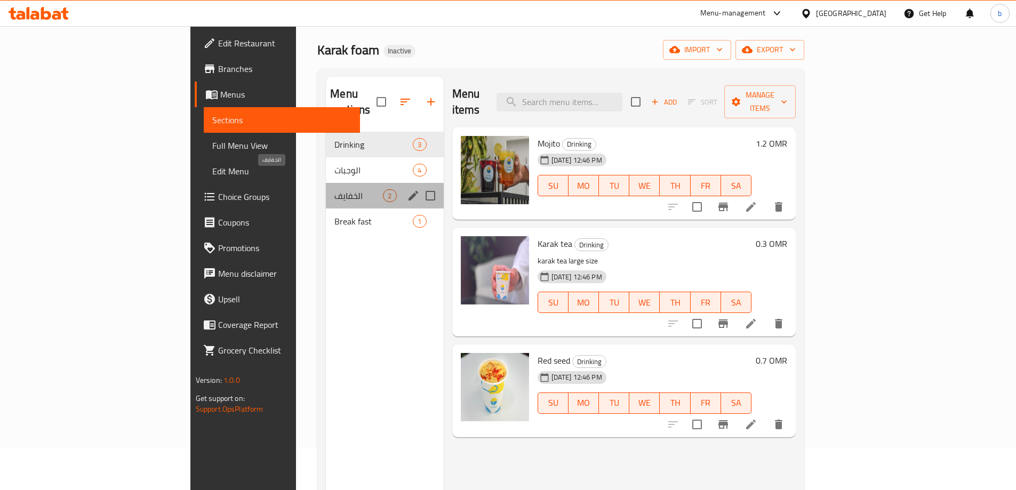
click at [334, 189] on span "الخفايف" at bounding box center [358, 195] width 49 height 13
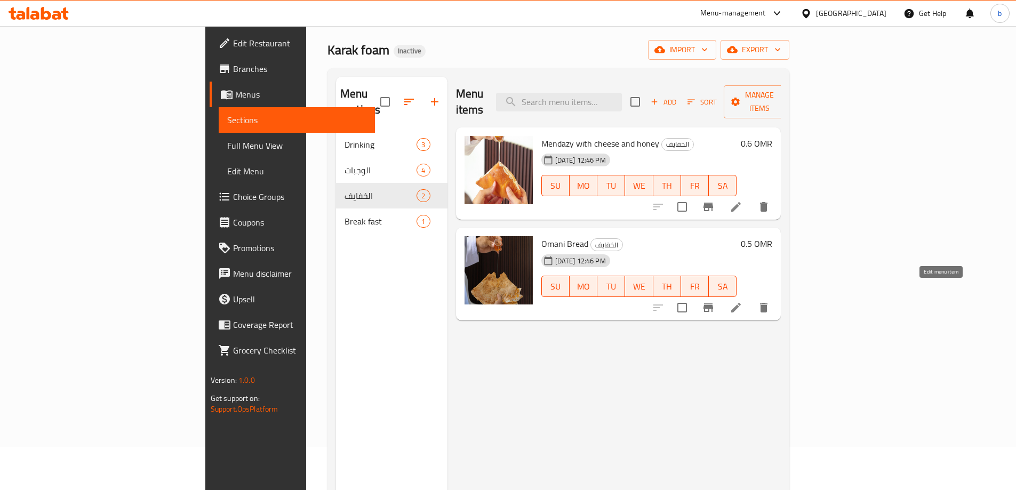
click at [743, 301] on icon at bounding box center [736, 307] width 13 height 13
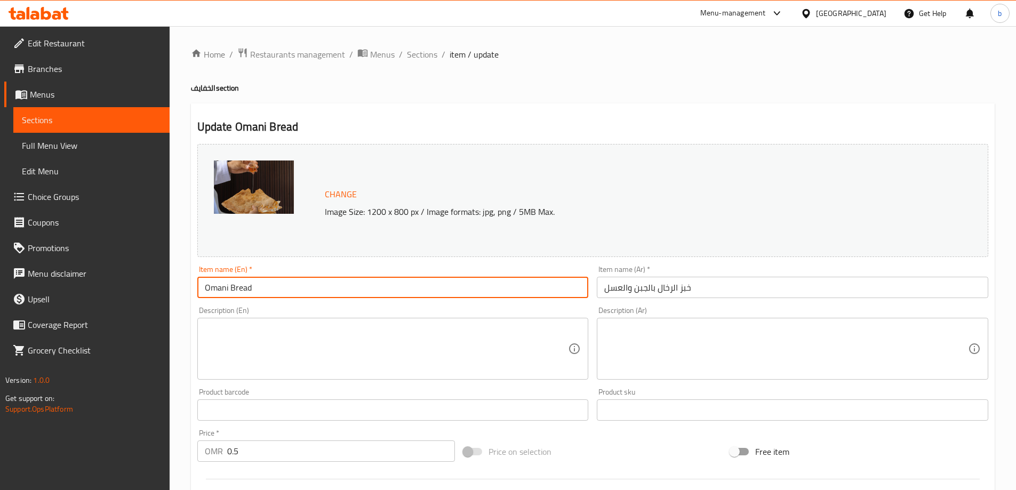
click at [354, 293] on input "Omani Bread" at bounding box center [393, 287] width 392 height 21
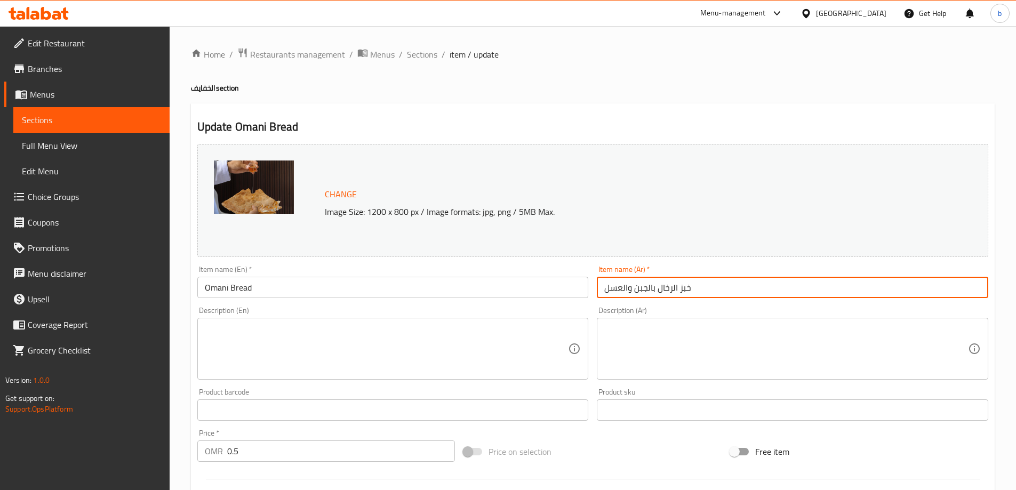
drag, startPoint x: 657, startPoint y: 286, endPoint x: 677, endPoint y: 291, distance: 20.7
click at [677, 291] on input "خبز الرخال بالجبن والعسل" at bounding box center [793, 287] width 392 height 21
type input "خبز عماني بالجبن والعسل"
click at [276, 288] on input "Omani Bread" at bounding box center [393, 287] width 392 height 21
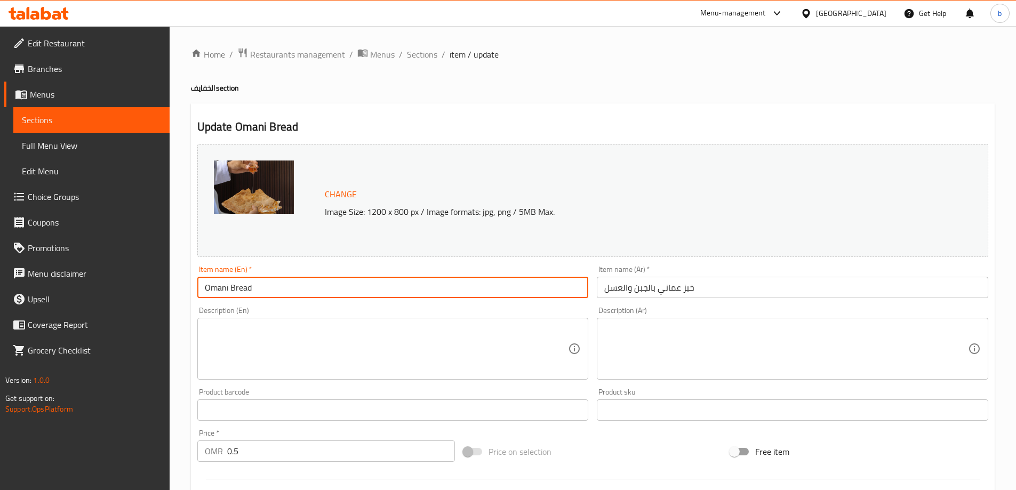
type input "Omani Bread with cheese and honey"
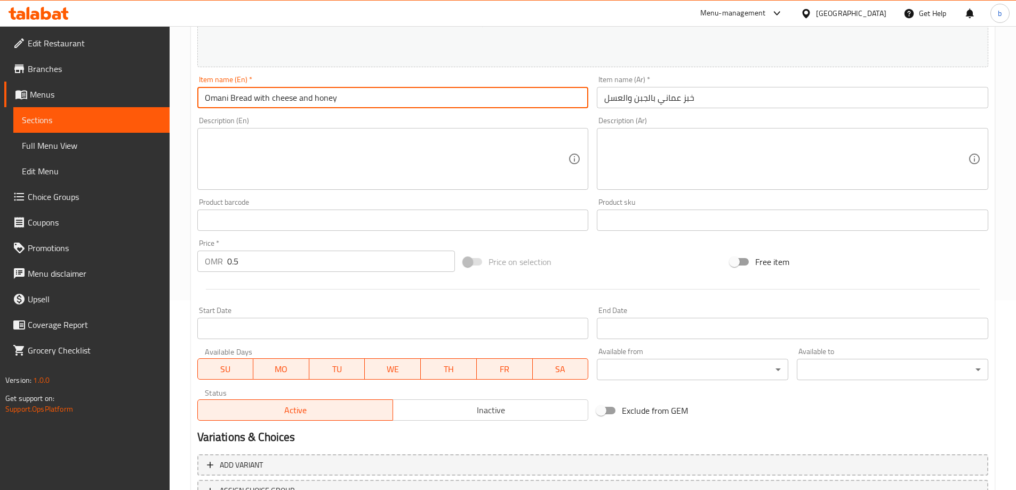
scroll to position [279, 0]
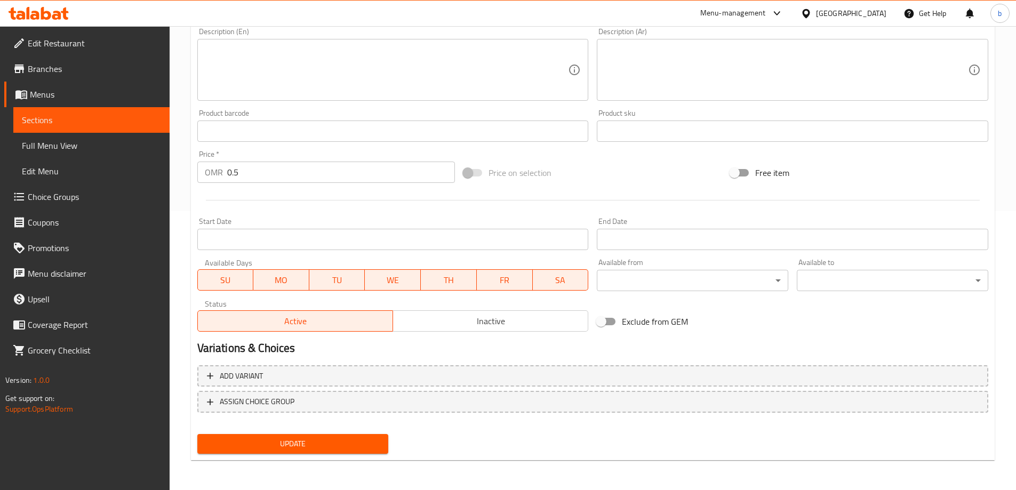
click at [295, 441] on span "Update" at bounding box center [293, 443] width 174 height 13
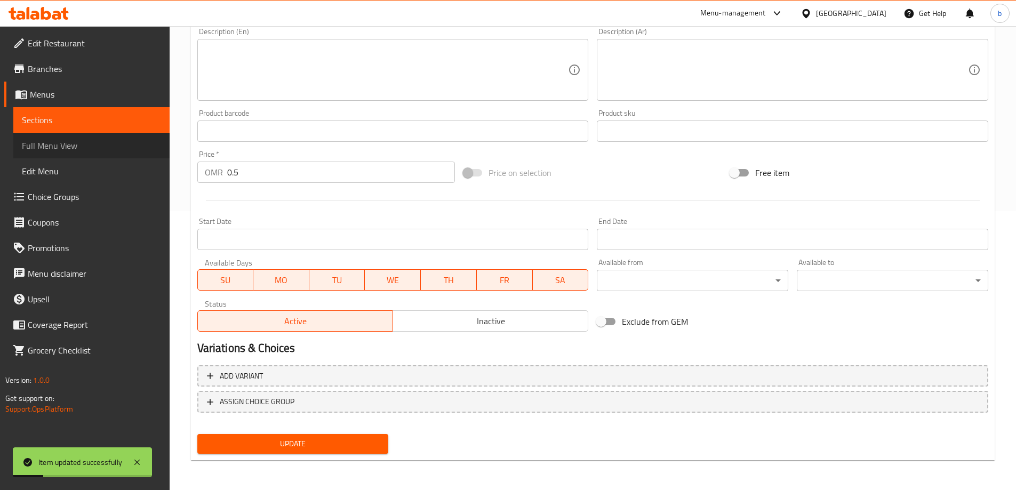
click at [59, 146] on span "Full Menu View" at bounding box center [91, 145] width 139 height 13
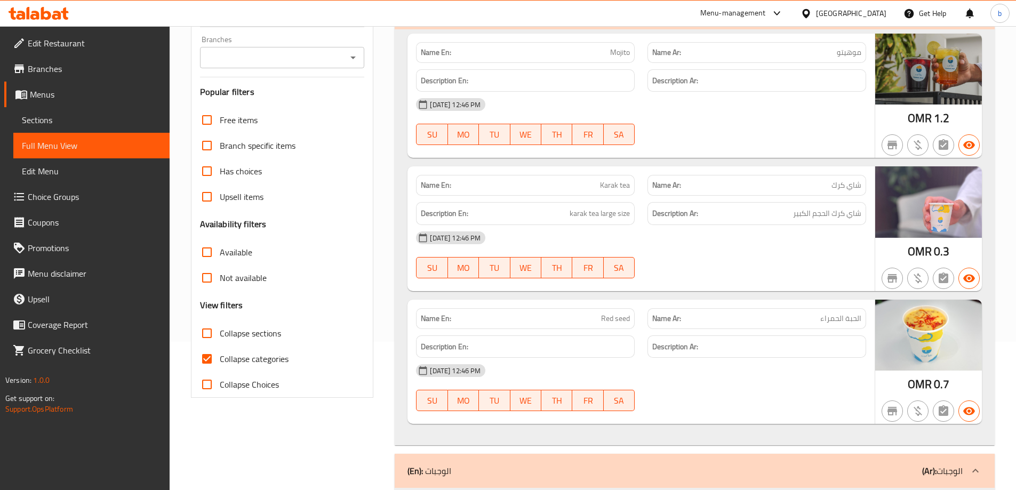
scroll to position [213, 0]
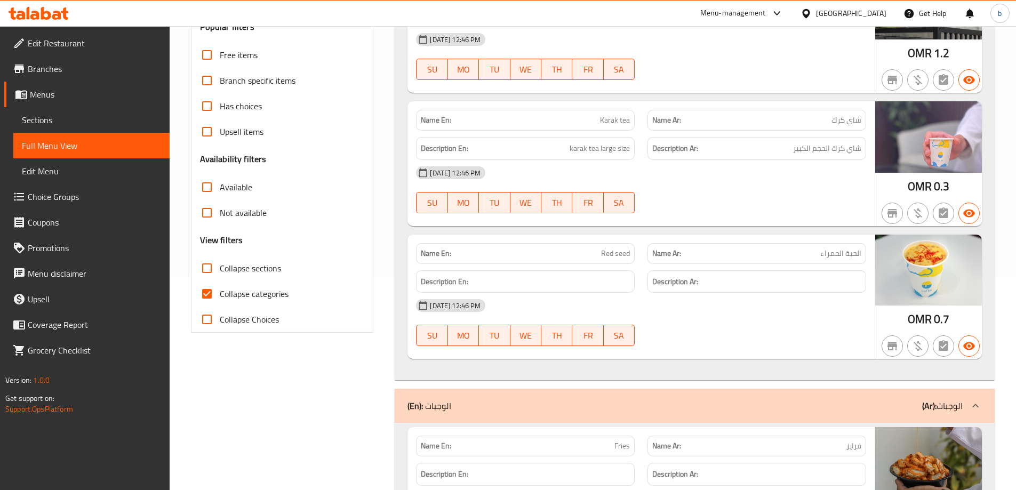
click at [212, 294] on input "Collapse categories" at bounding box center [207, 294] width 26 height 26
checkbox input "false"
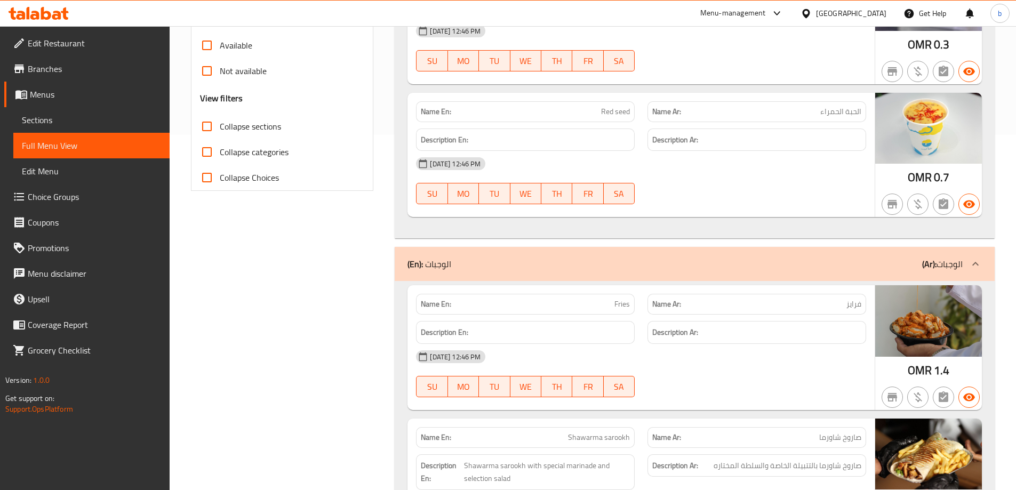
scroll to position [0, 0]
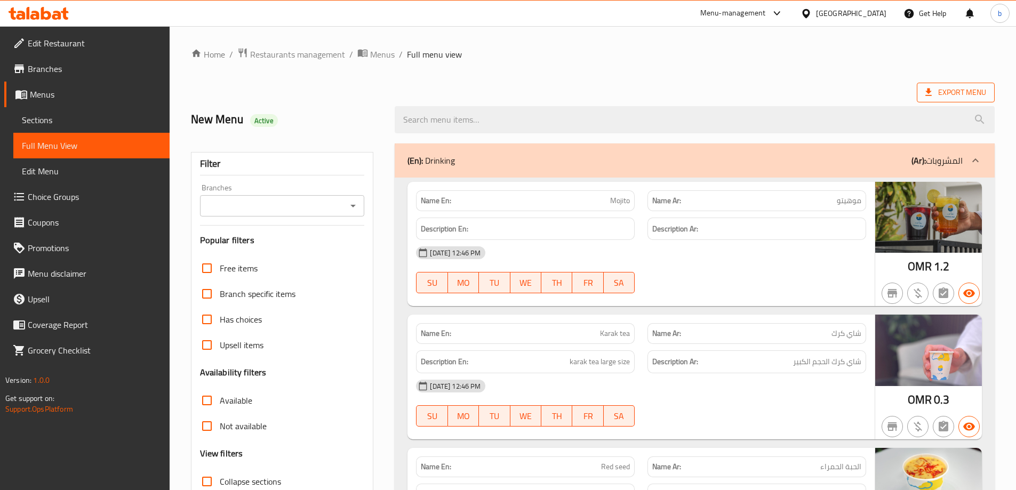
click at [949, 90] on span "Export Menu" at bounding box center [955, 92] width 61 height 13
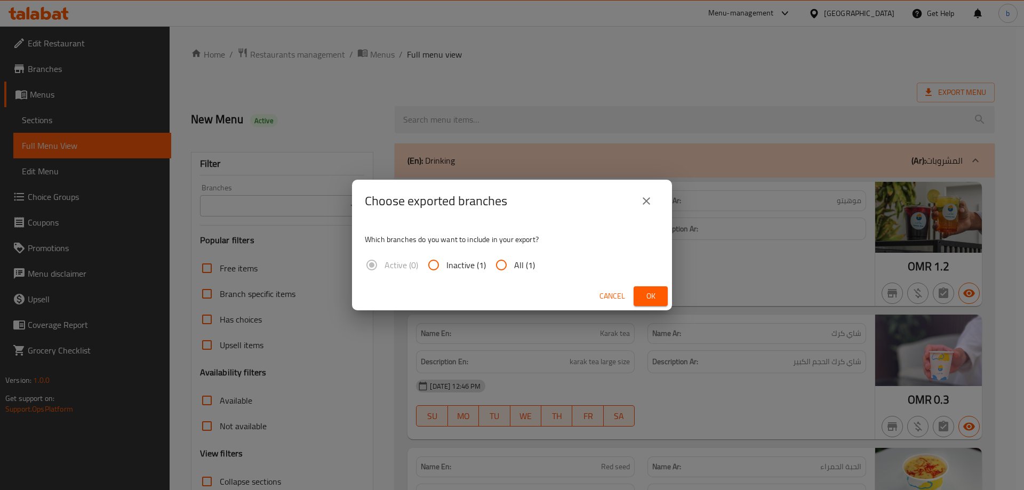
click at [504, 264] on input "All (1)" at bounding box center [502, 265] width 26 height 26
radio input "true"
click at [645, 294] on span "Ok" at bounding box center [650, 296] width 17 height 13
